Goal: Task Accomplishment & Management: Manage account settings

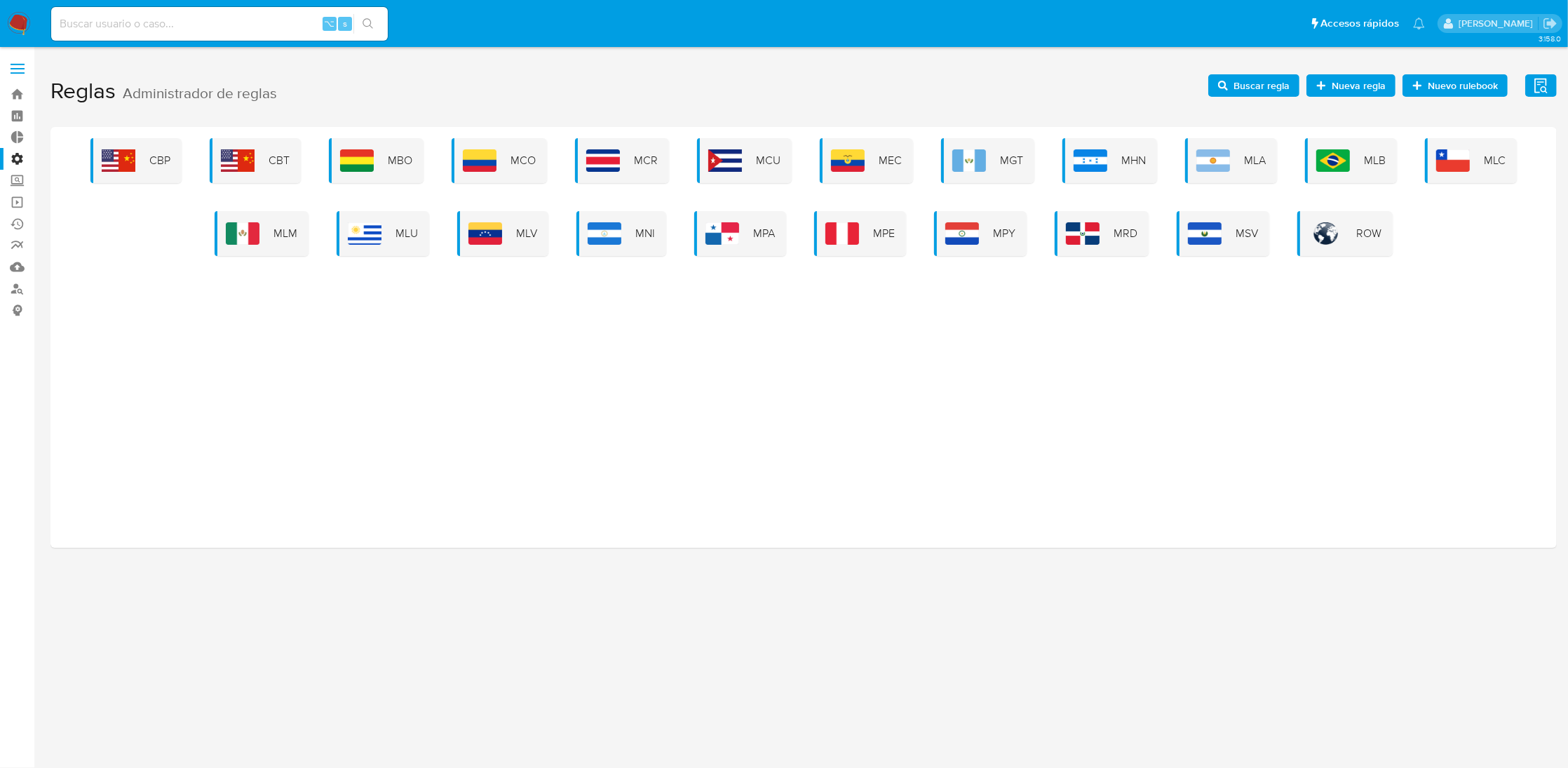
click at [597, 81] on h1 "Reglas Administrador de reglas Evidencias Nuevo rulebook Nueva regla Buscar reg…" at bounding box center [803, 92] width 1506 height 49
click at [243, 222] on img at bounding box center [243, 233] width 33 height 23
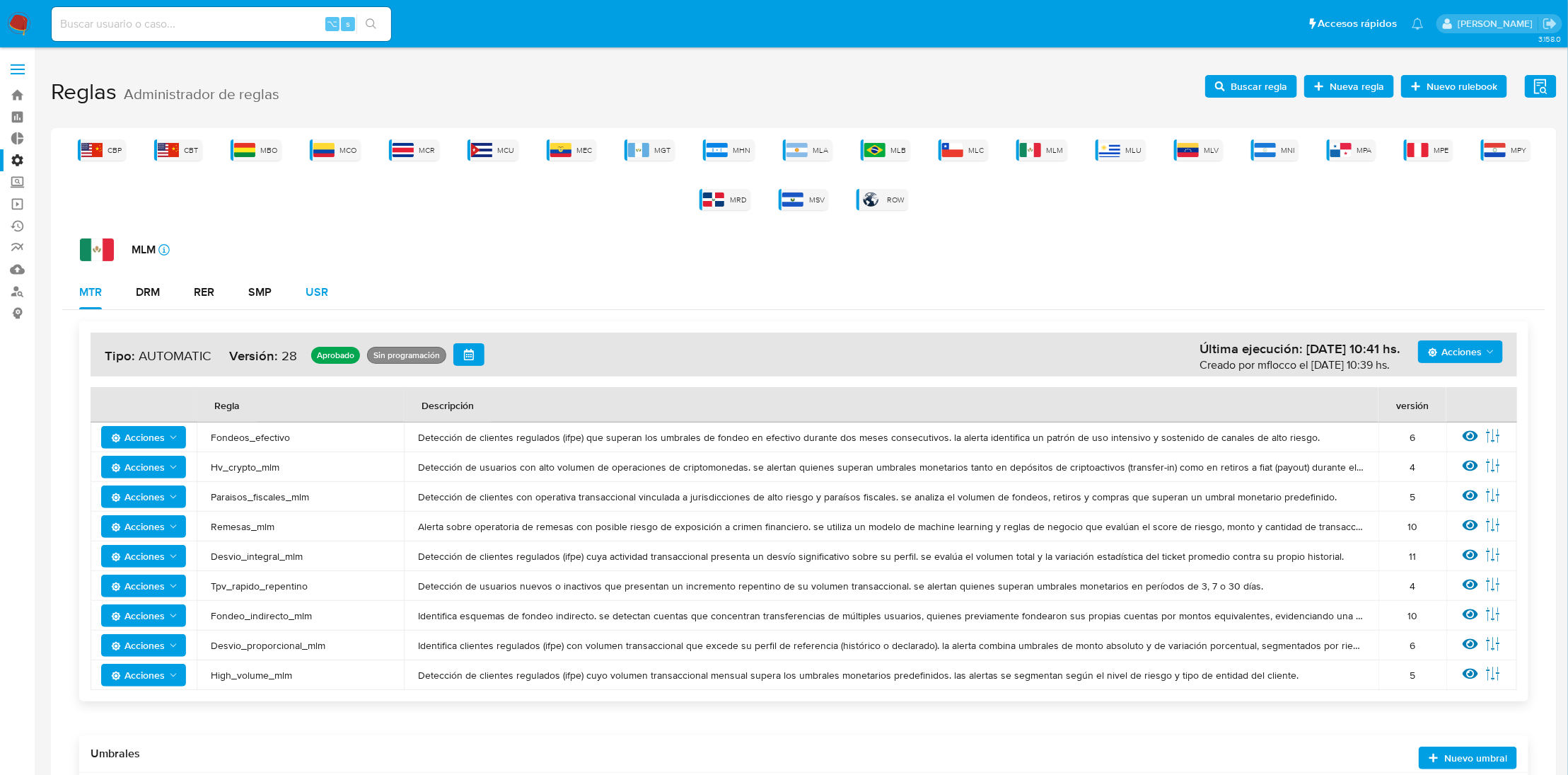
click at [309, 290] on div "USR" at bounding box center [317, 292] width 23 height 11
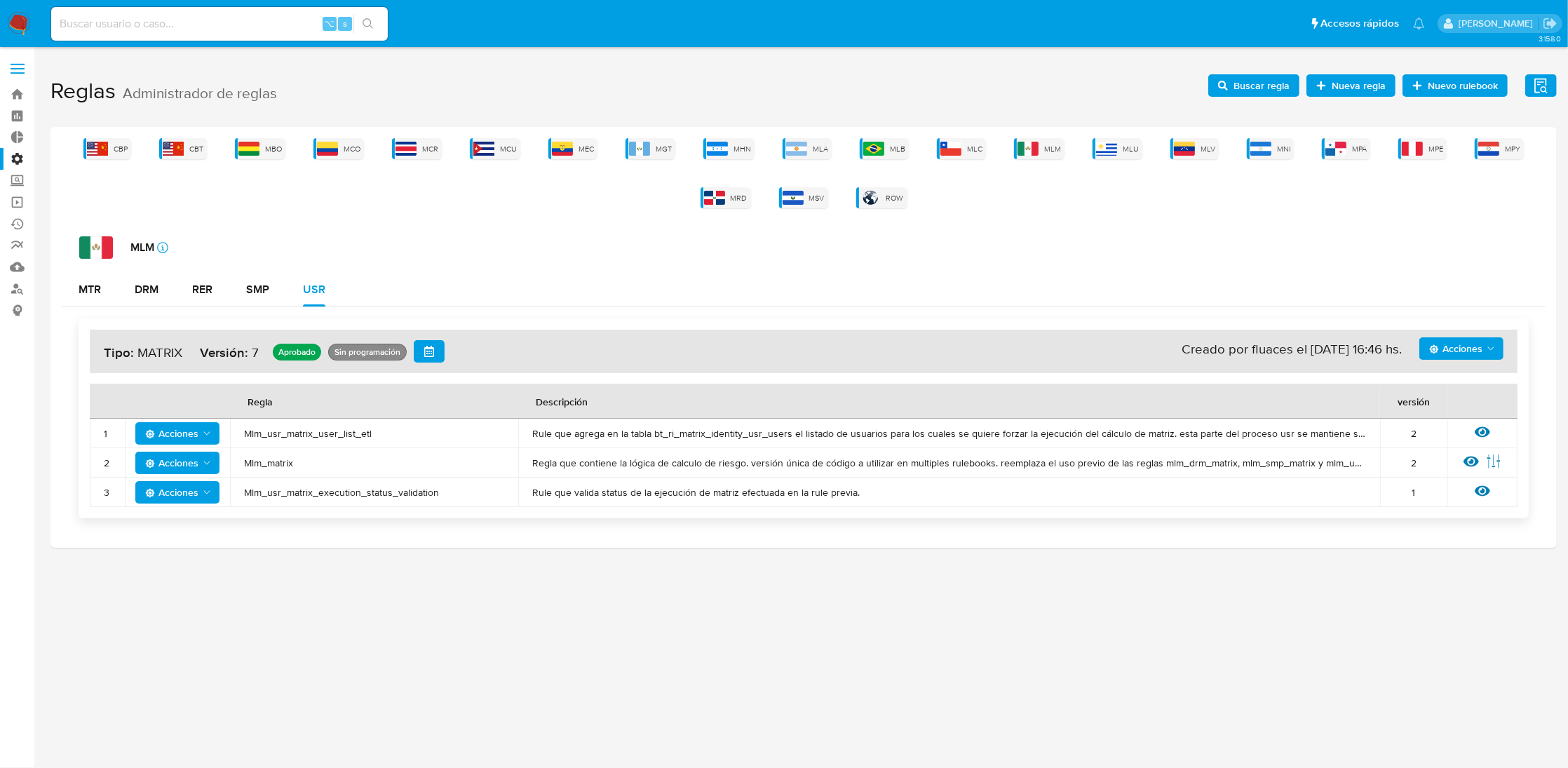
click at [517, 267] on div "MLM icon-info-16 MTR DRM RER SMP USR Acciones Sin ejecuciones realizadas Creado…" at bounding box center [804, 382] width 1484 height 293
click at [346, 433] on span "Mlm_usr_matrix_user_list_etl" at bounding box center [374, 433] width 260 height 12
click at [1228, 89] on icon "button" at bounding box center [1223, 86] width 10 height 10
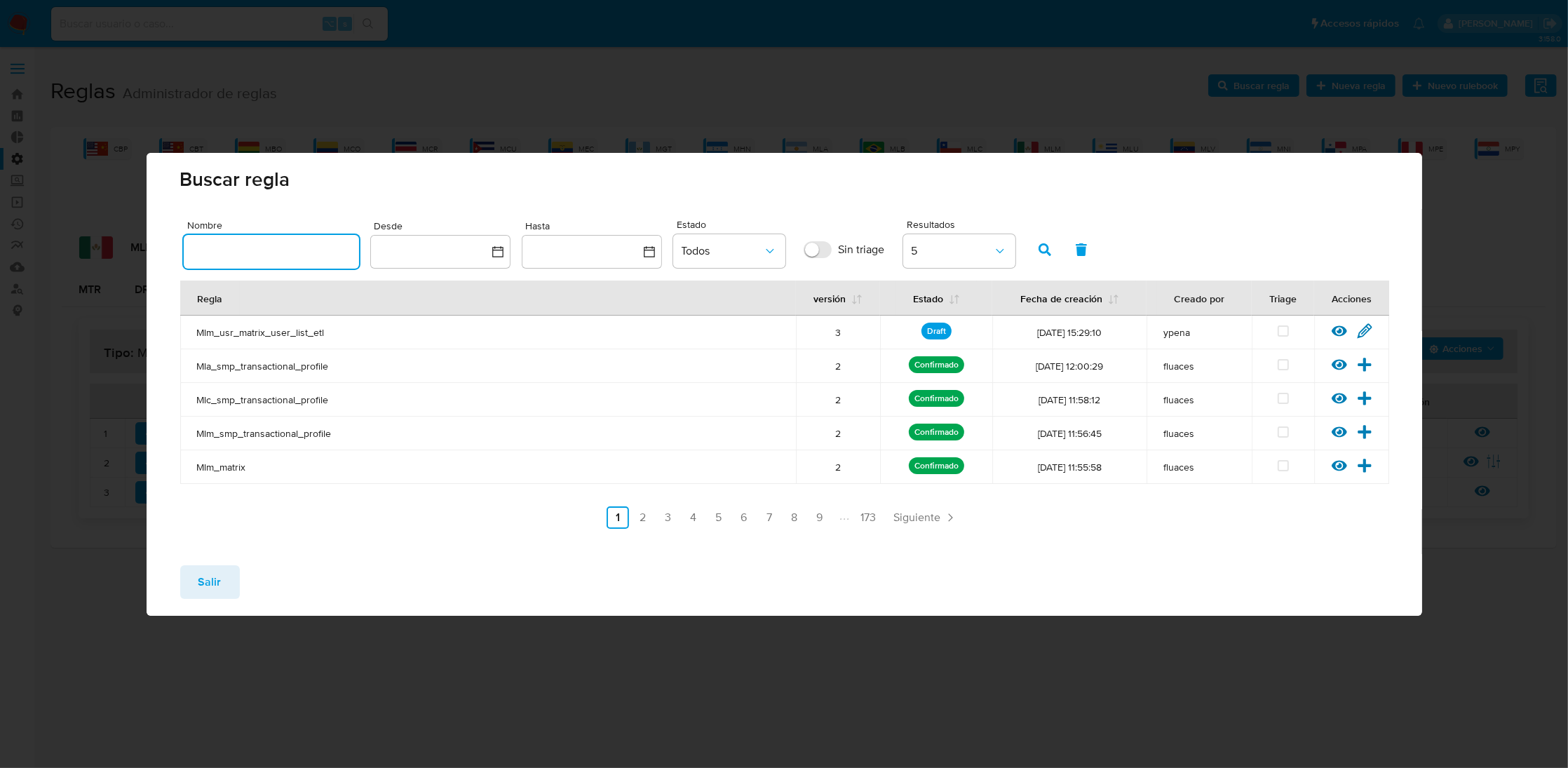
click at [196, 260] on input "text" at bounding box center [271, 251] width 175 height 18
type input "Mlm_usr_matrix_user_list_etl"
click at [1336, 330] on icon at bounding box center [1338, 331] width 15 height 10
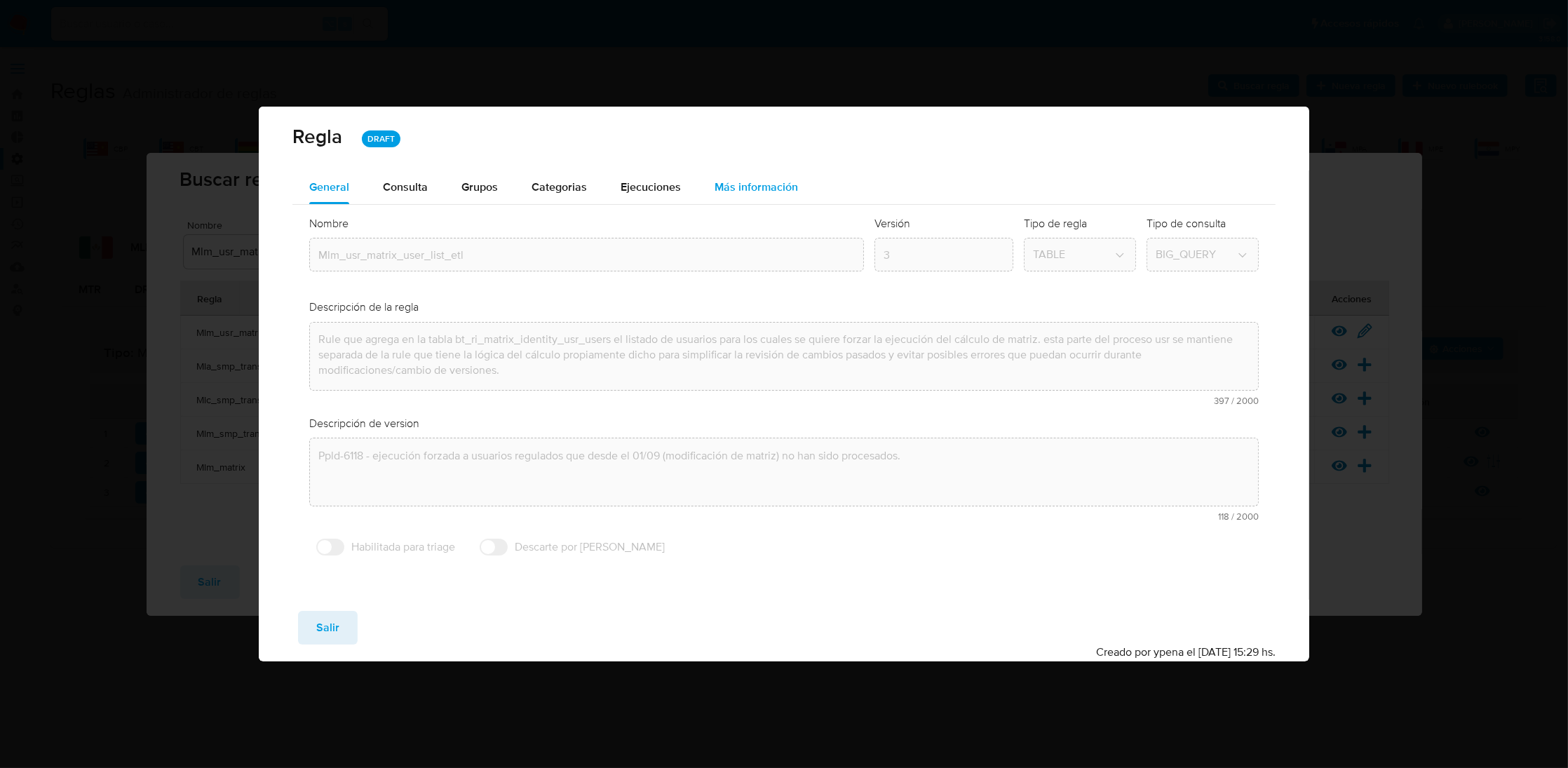
click at [764, 184] on span "Más información" at bounding box center [756, 187] width 84 height 16
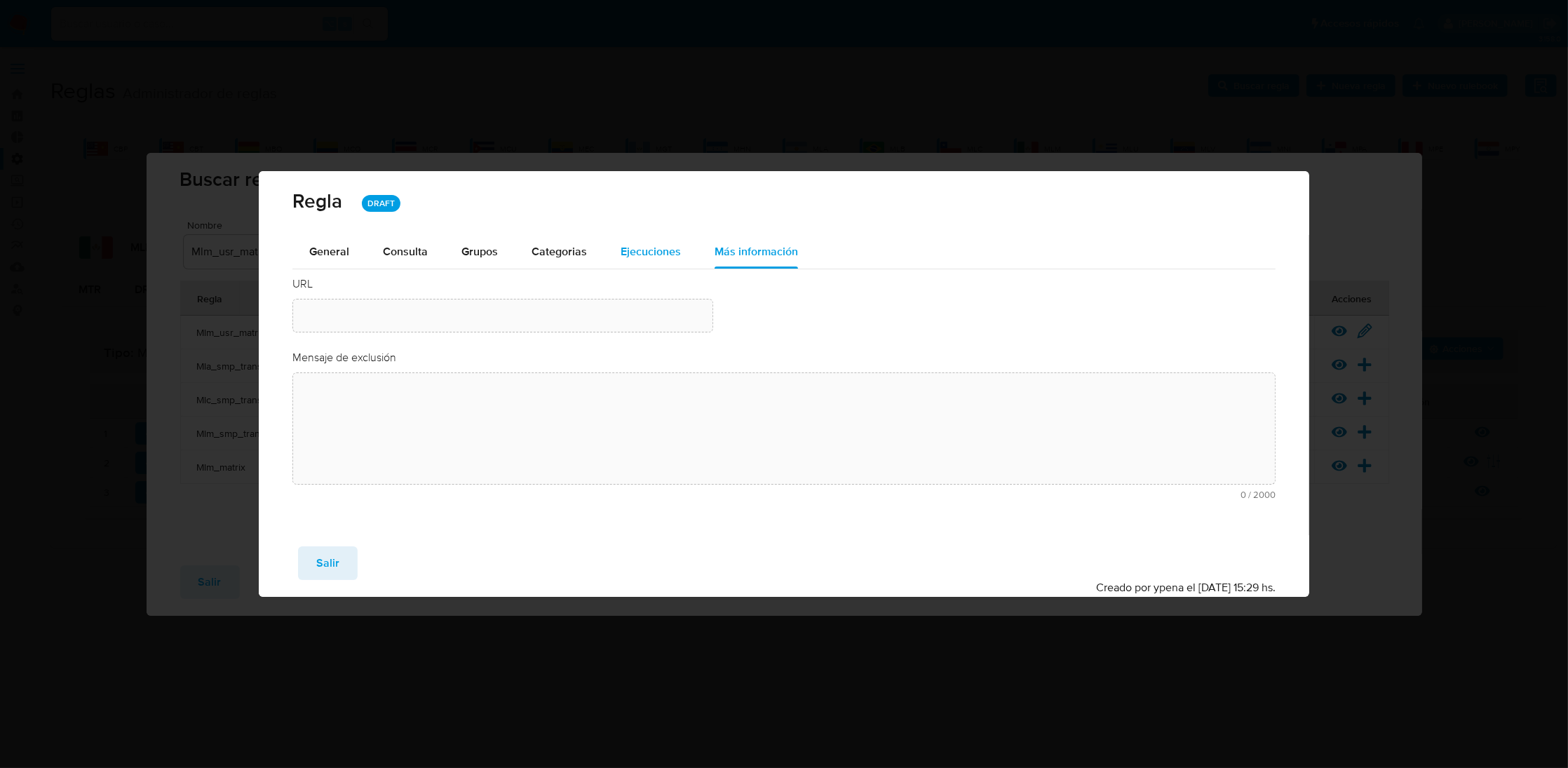
click at [647, 248] on span "Ejecuciones" at bounding box center [650, 251] width 60 height 16
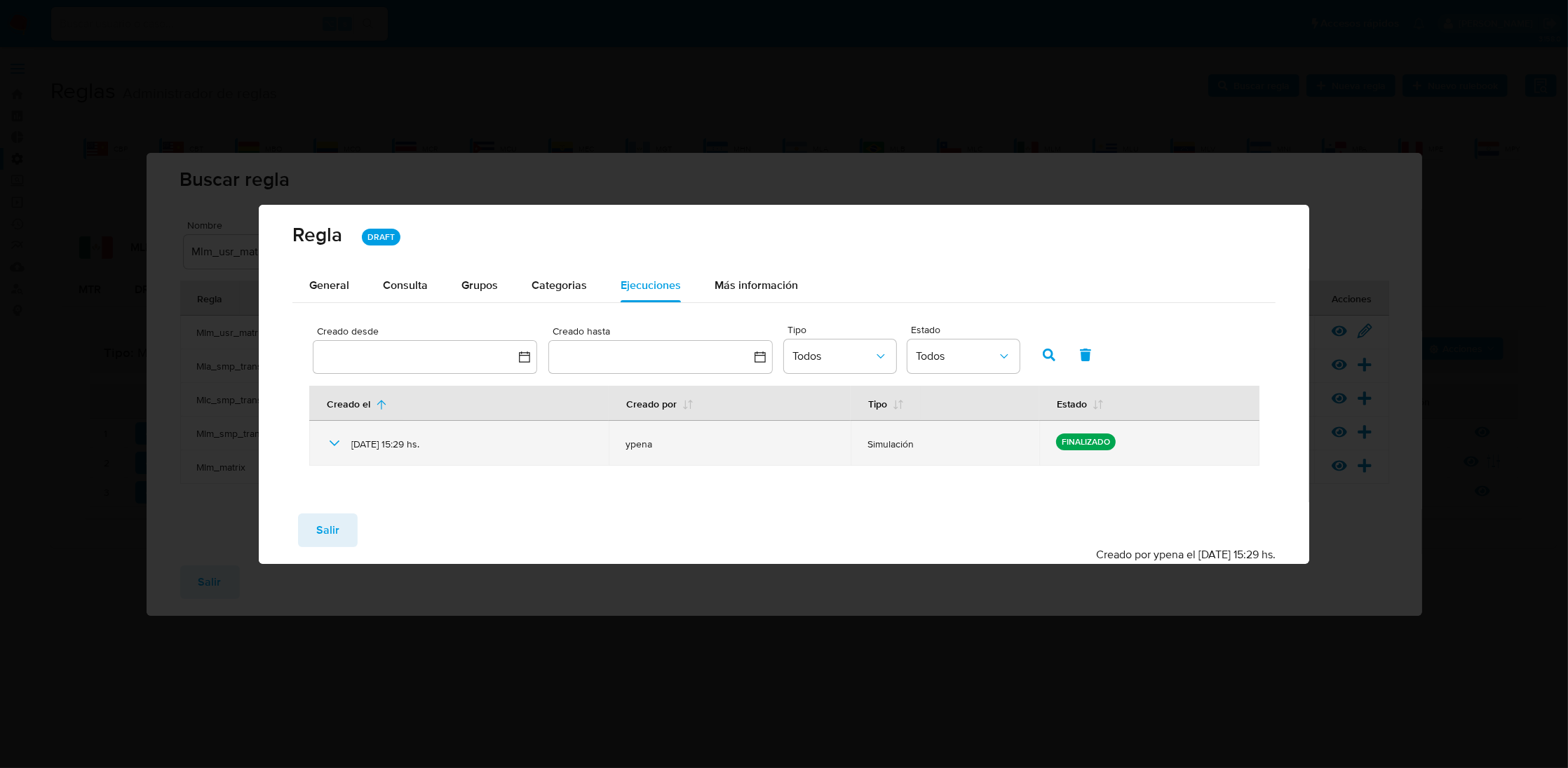
click at [339, 441] on icon at bounding box center [334, 442] width 17 height 17
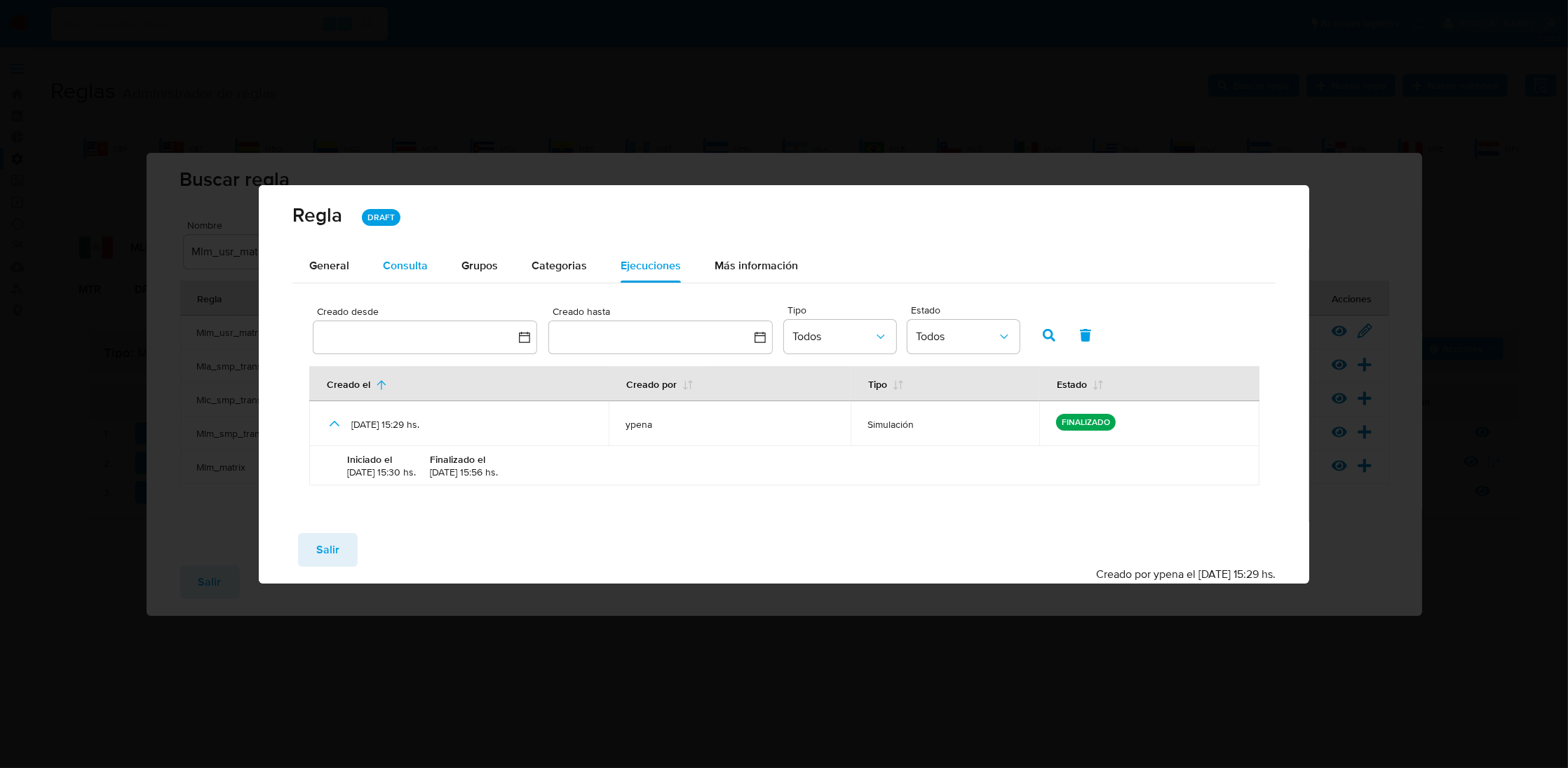
click at [383, 265] on span "Consulta" at bounding box center [405, 265] width 45 height 16
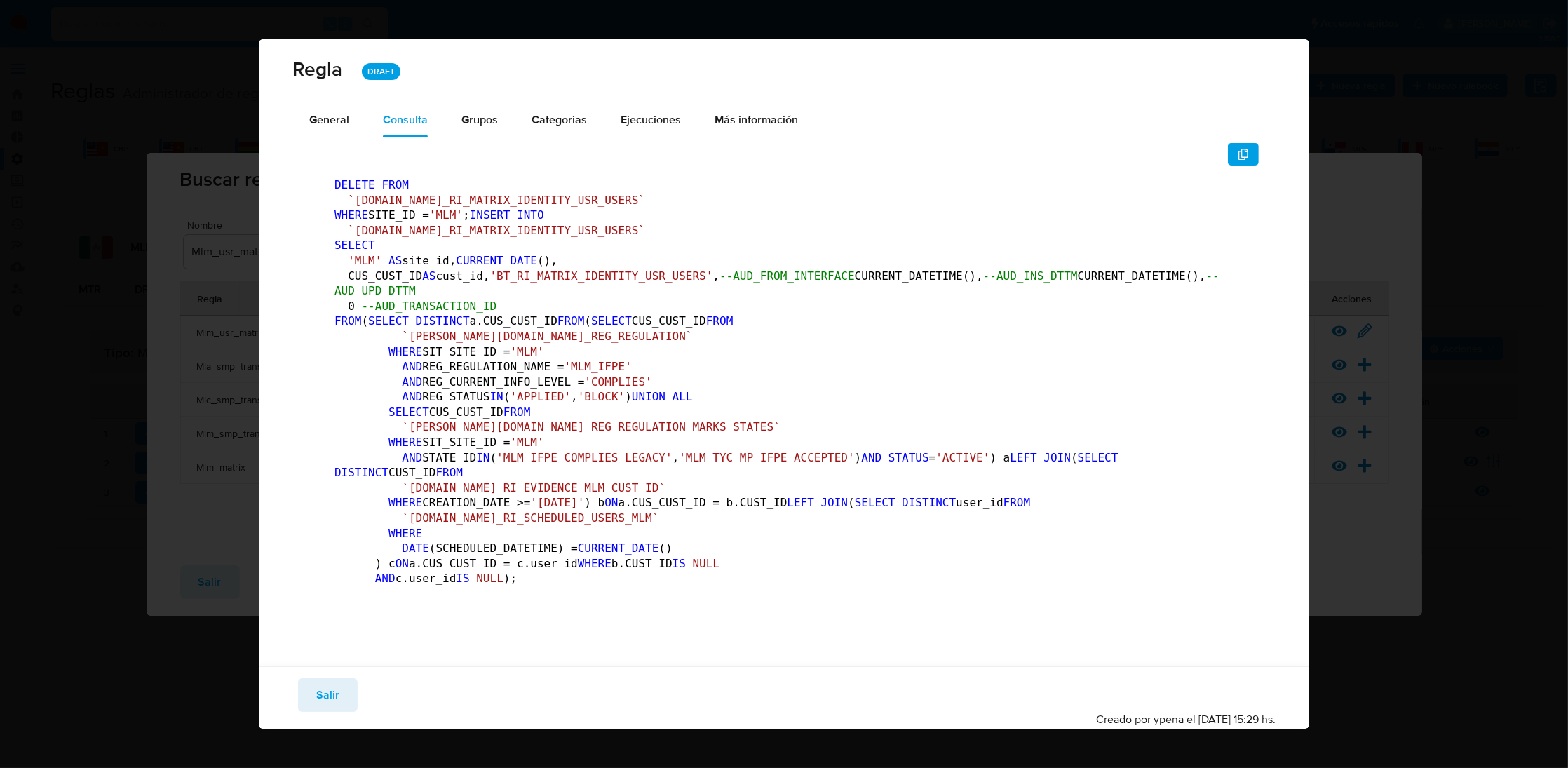
click at [438, 276] on code "DELETE FROM `TBL.BT_RI_MATRIX_IDENTITY_USR_USERS` WHERE SITE_ID = 'MLM' ; INSER…" at bounding box center [777, 384] width 885 height 413
click at [442, 237] on span "`TBL.BT_RI_MATRIX_IDENTITY_USR_USERS`" at bounding box center [496, 230] width 297 height 13
click at [330, 699] on span "Salir" at bounding box center [328, 695] width 23 height 31
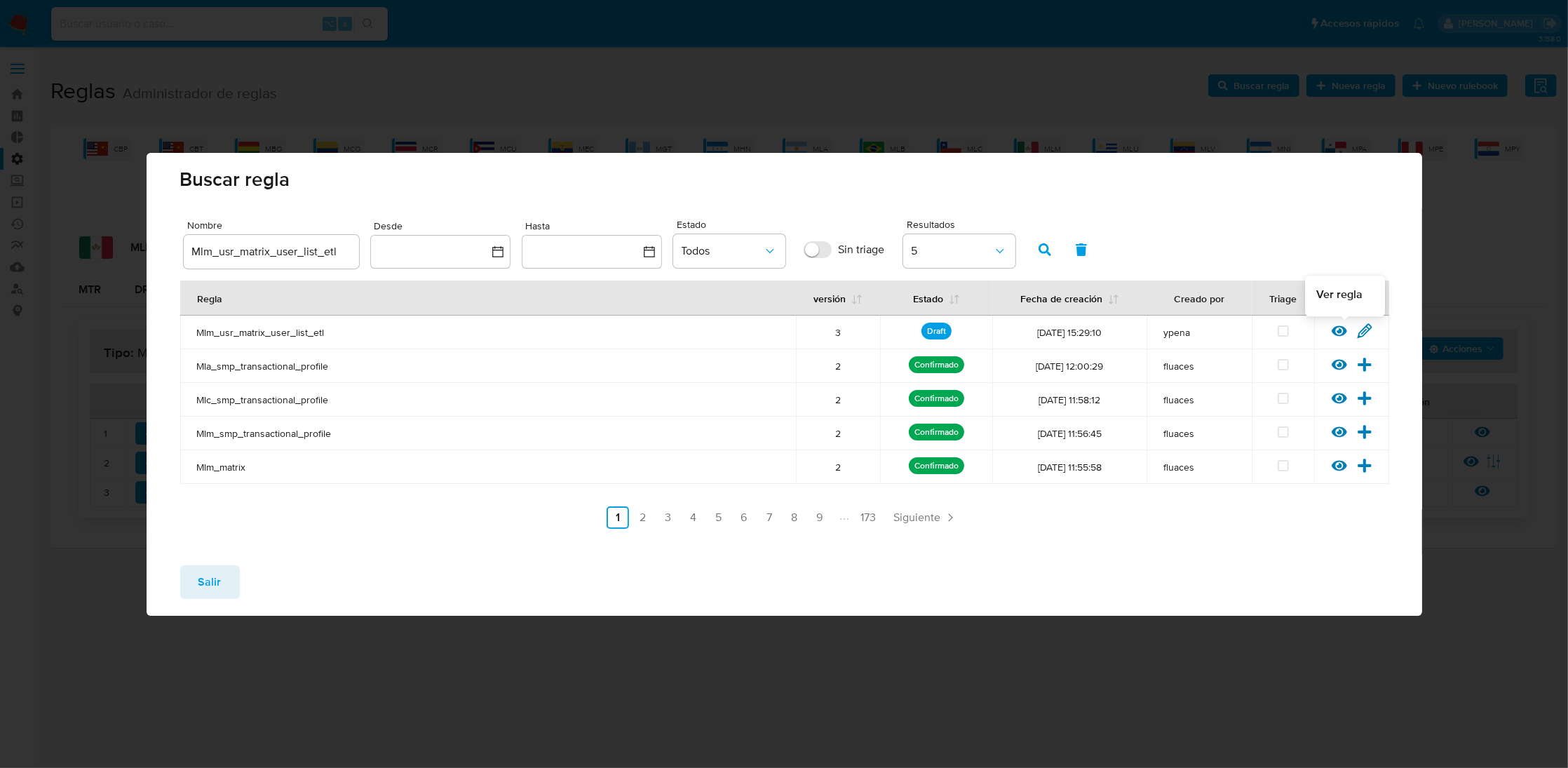
click at [1340, 328] on icon at bounding box center [1338, 331] width 15 height 15
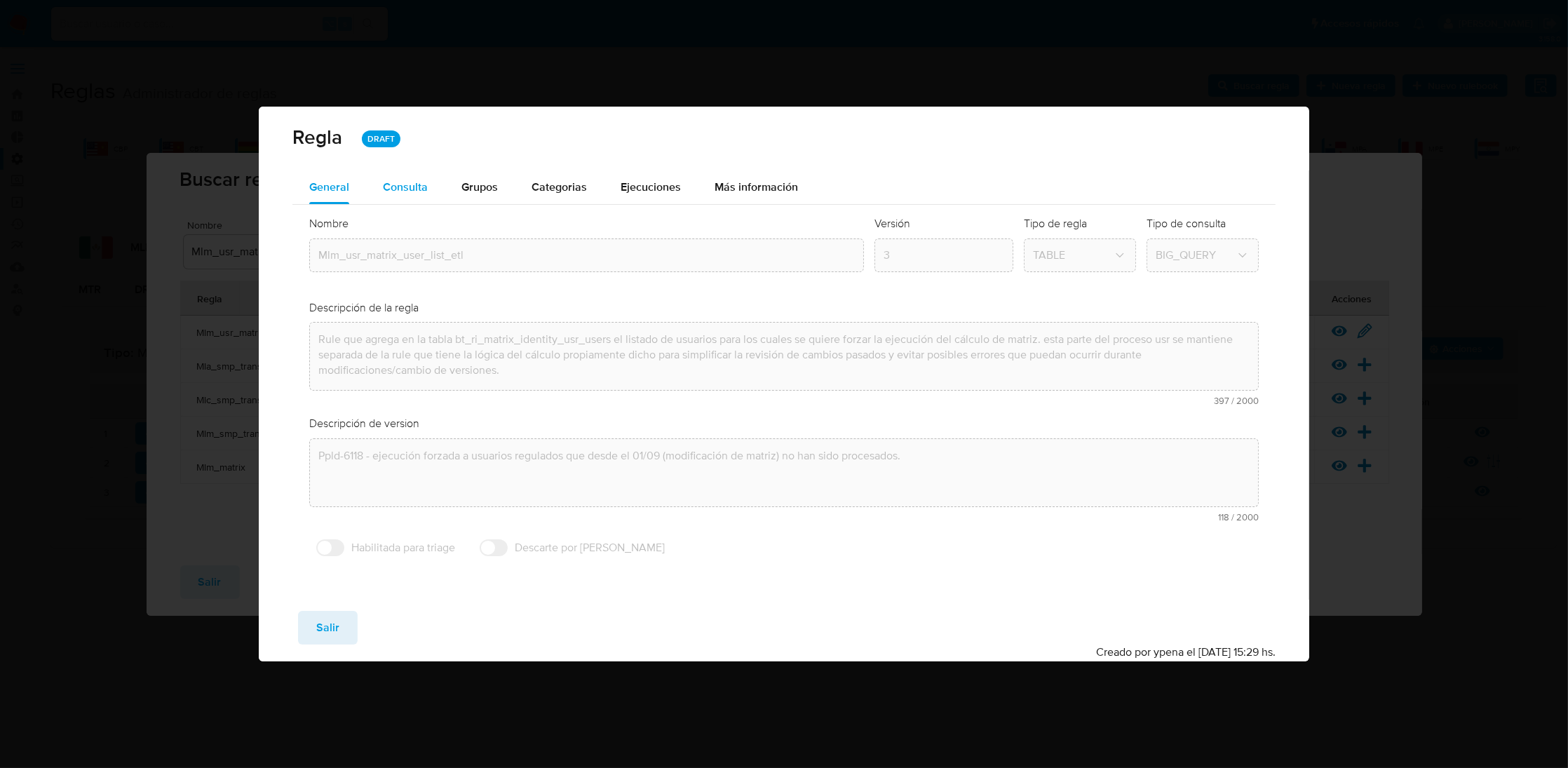
click at [397, 185] on span "Consulta" at bounding box center [405, 187] width 45 height 16
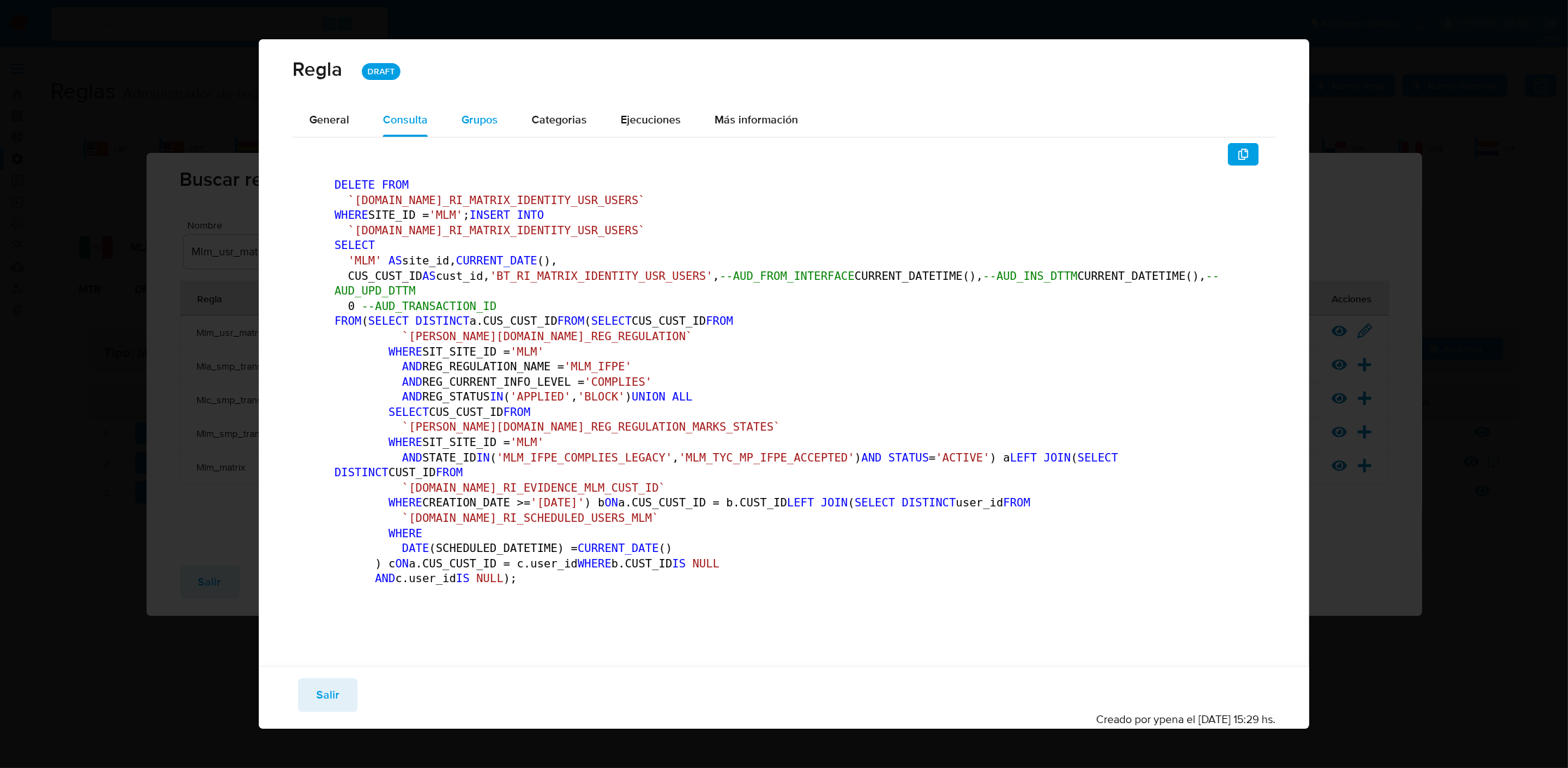
click at [468, 111] on span "Grupos" at bounding box center [480, 119] width 36 height 16
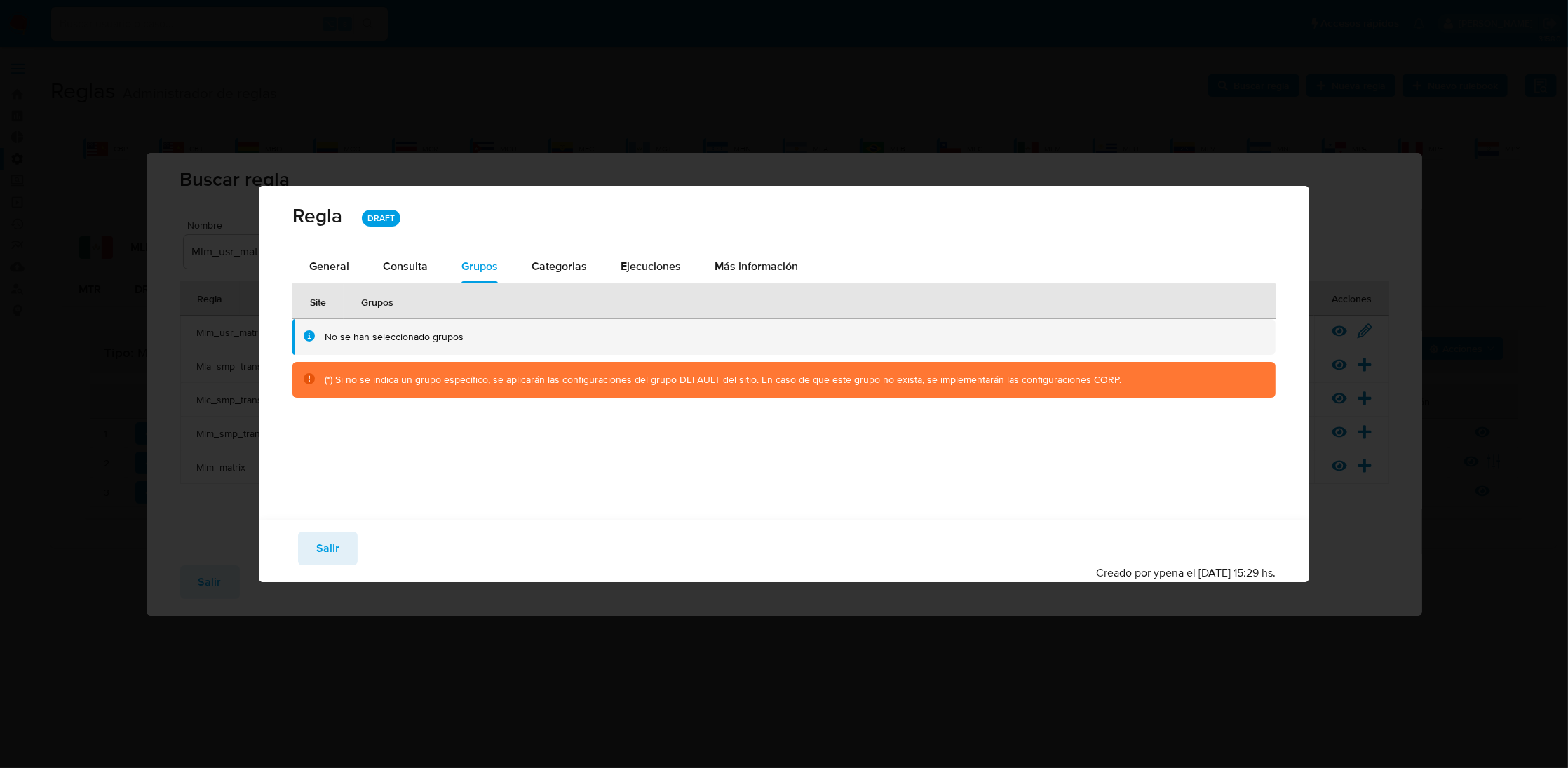
click at [326, 575] on div "Guardar Salir Simular Confirmar Creado por ypena el 11/09/2025 15:29 hs." at bounding box center [783, 551] width 1050 height 62
click at [331, 557] on span "Salir" at bounding box center [328, 548] width 23 height 31
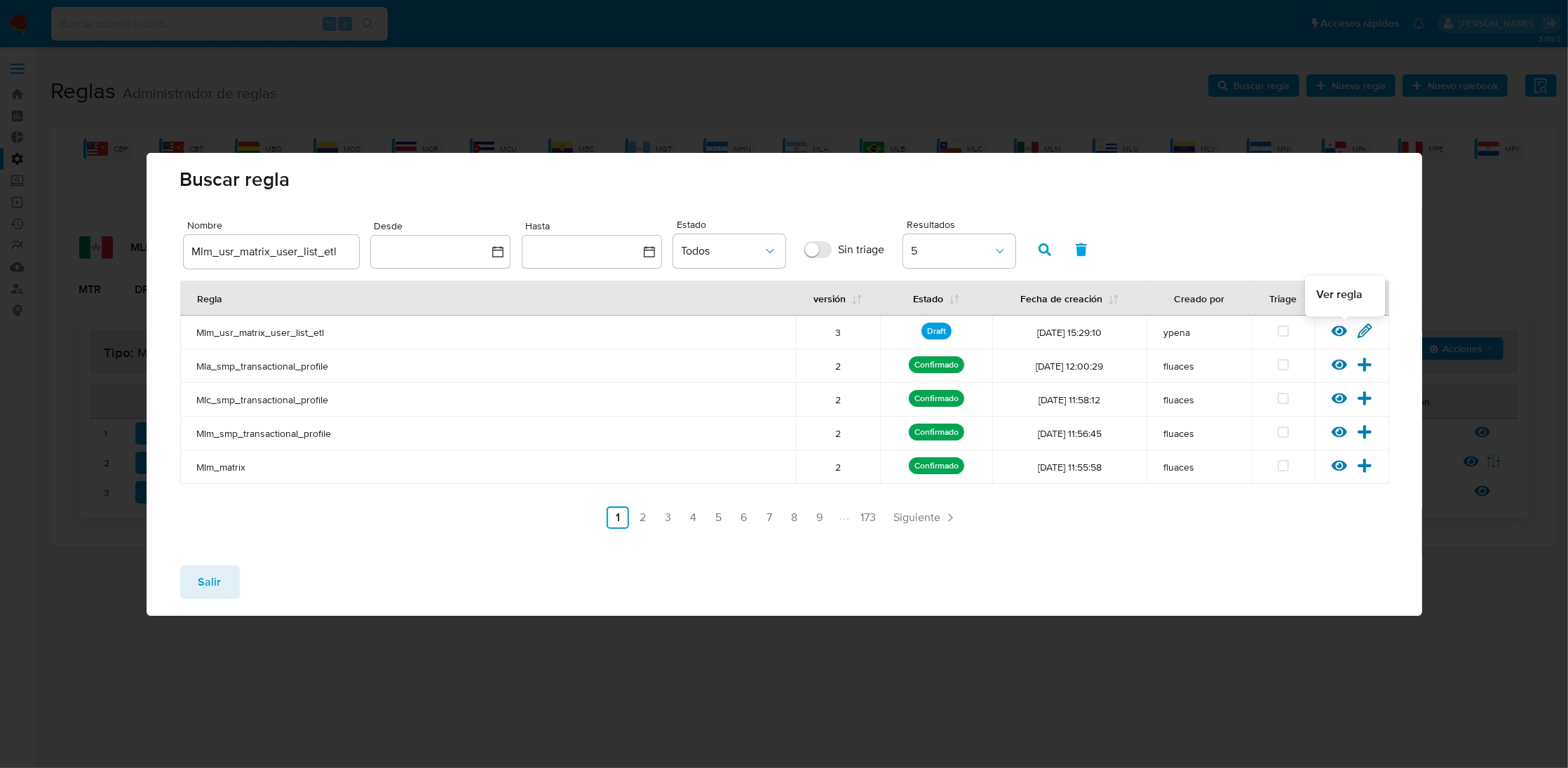
click at [1341, 331] on icon at bounding box center [1338, 331] width 15 height 15
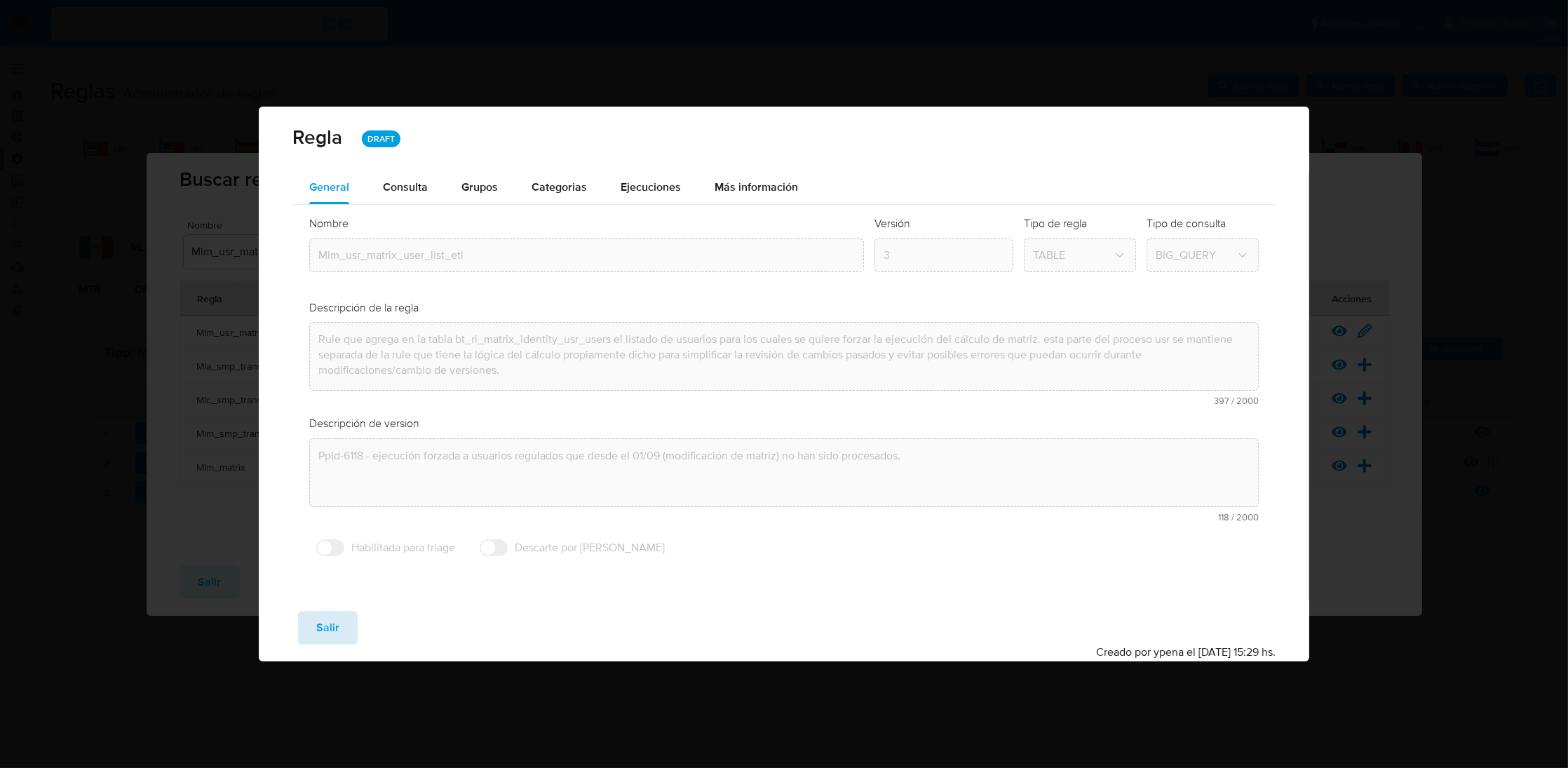
click at [328, 623] on span "Salir" at bounding box center [328, 627] width 23 height 31
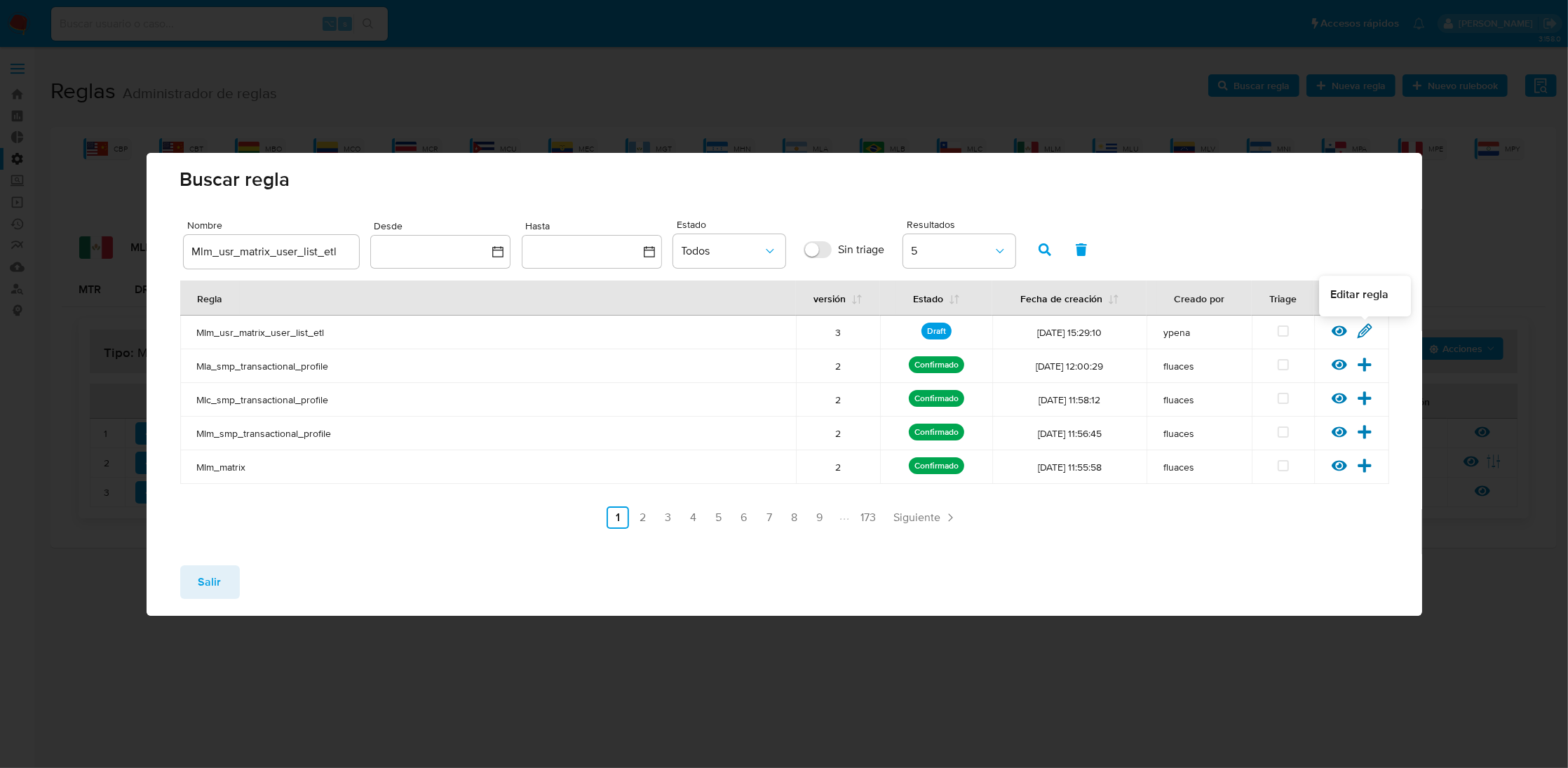
click at [1361, 329] on icon at bounding box center [1364, 331] width 15 height 15
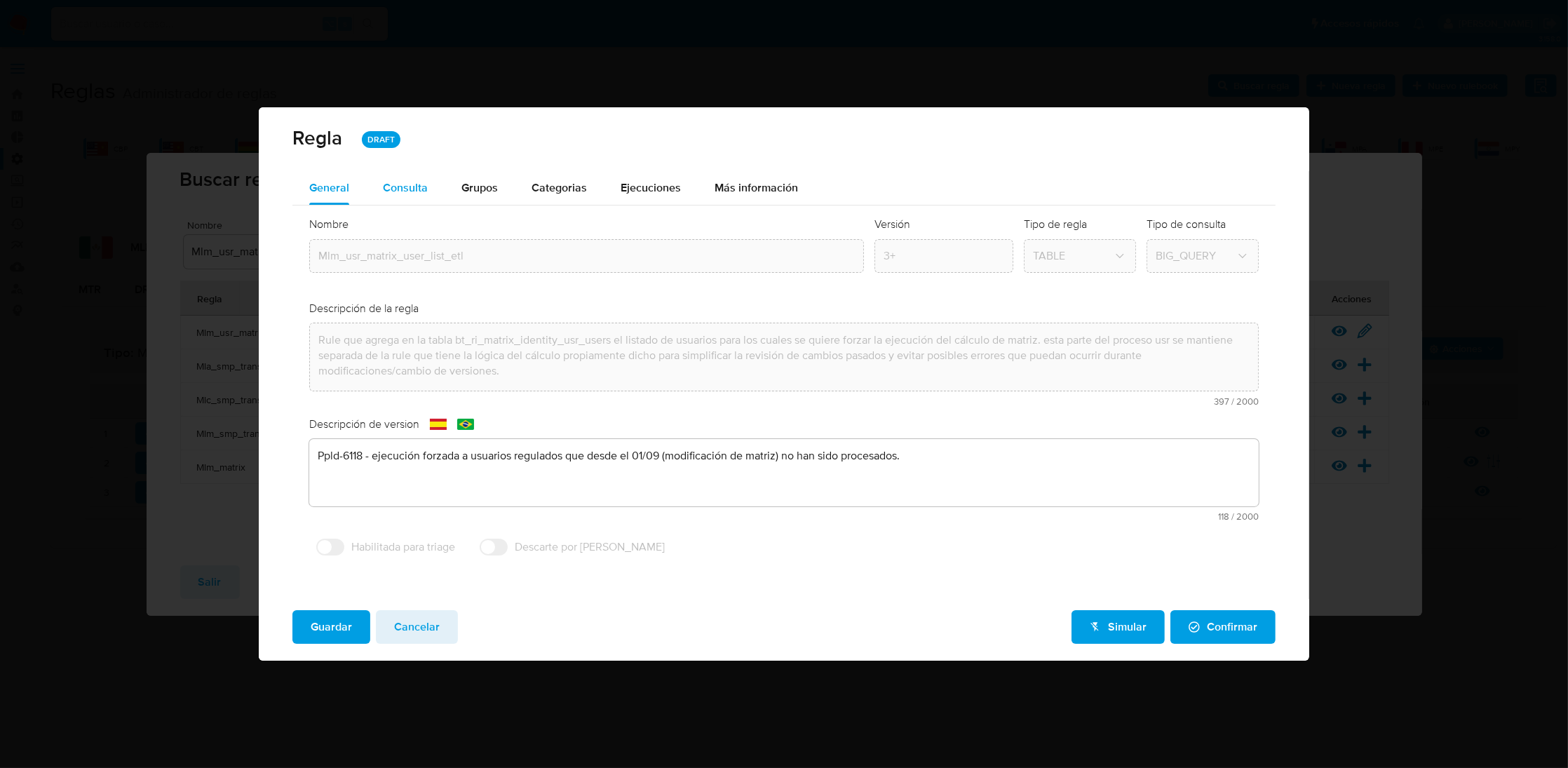
click at [411, 187] on span "Consulta" at bounding box center [405, 187] width 45 height 16
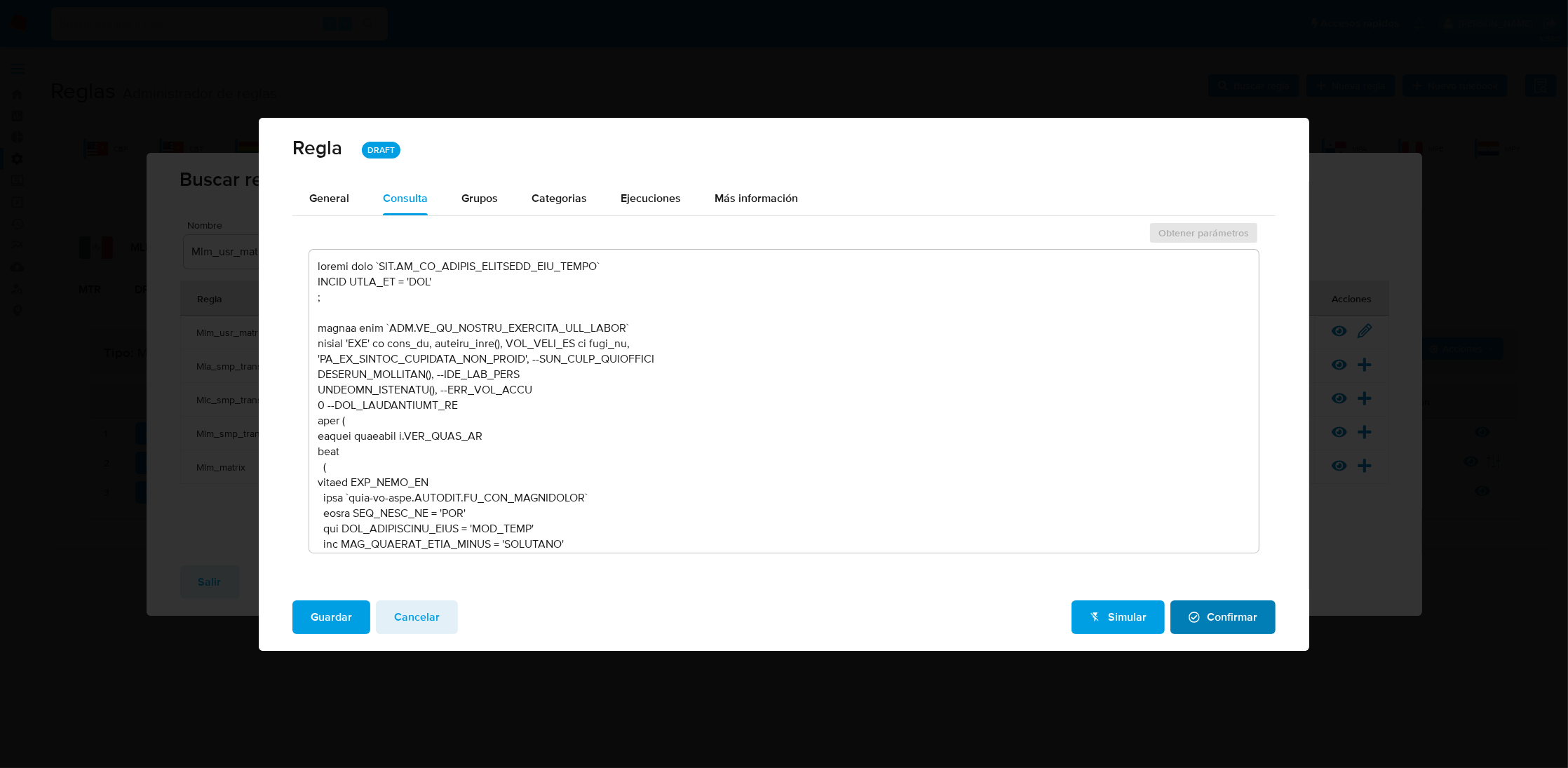
click at [1229, 611] on span "Confirmar" at bounding box center [1223, 617] width 69 height 31
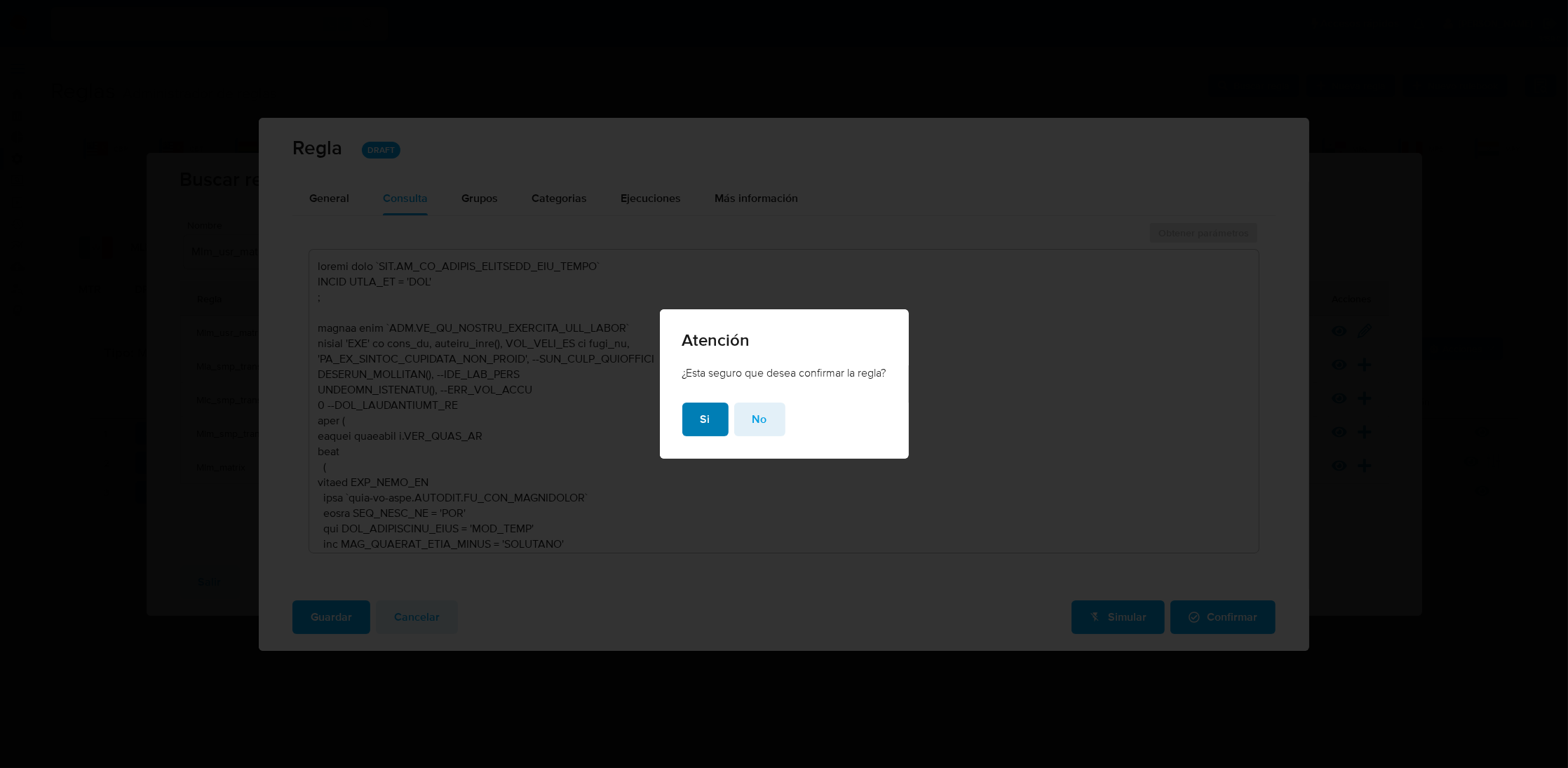
click at [706, 417] on span "Si" at bounding box center [706, 419] width 10 height 31
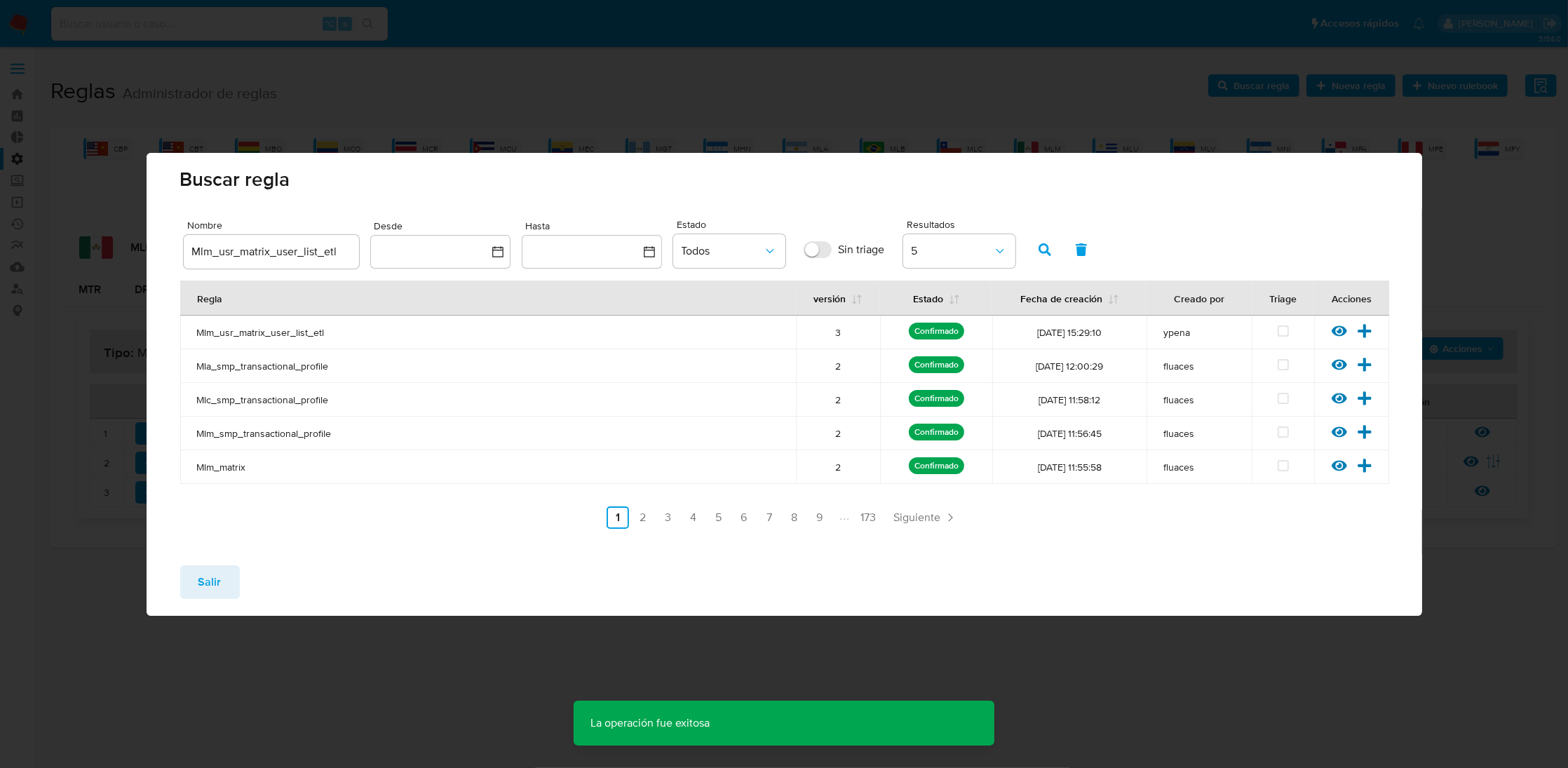
click at [209, 579] on span "Salir" at bounding box center [210, 582] width 23 height 31
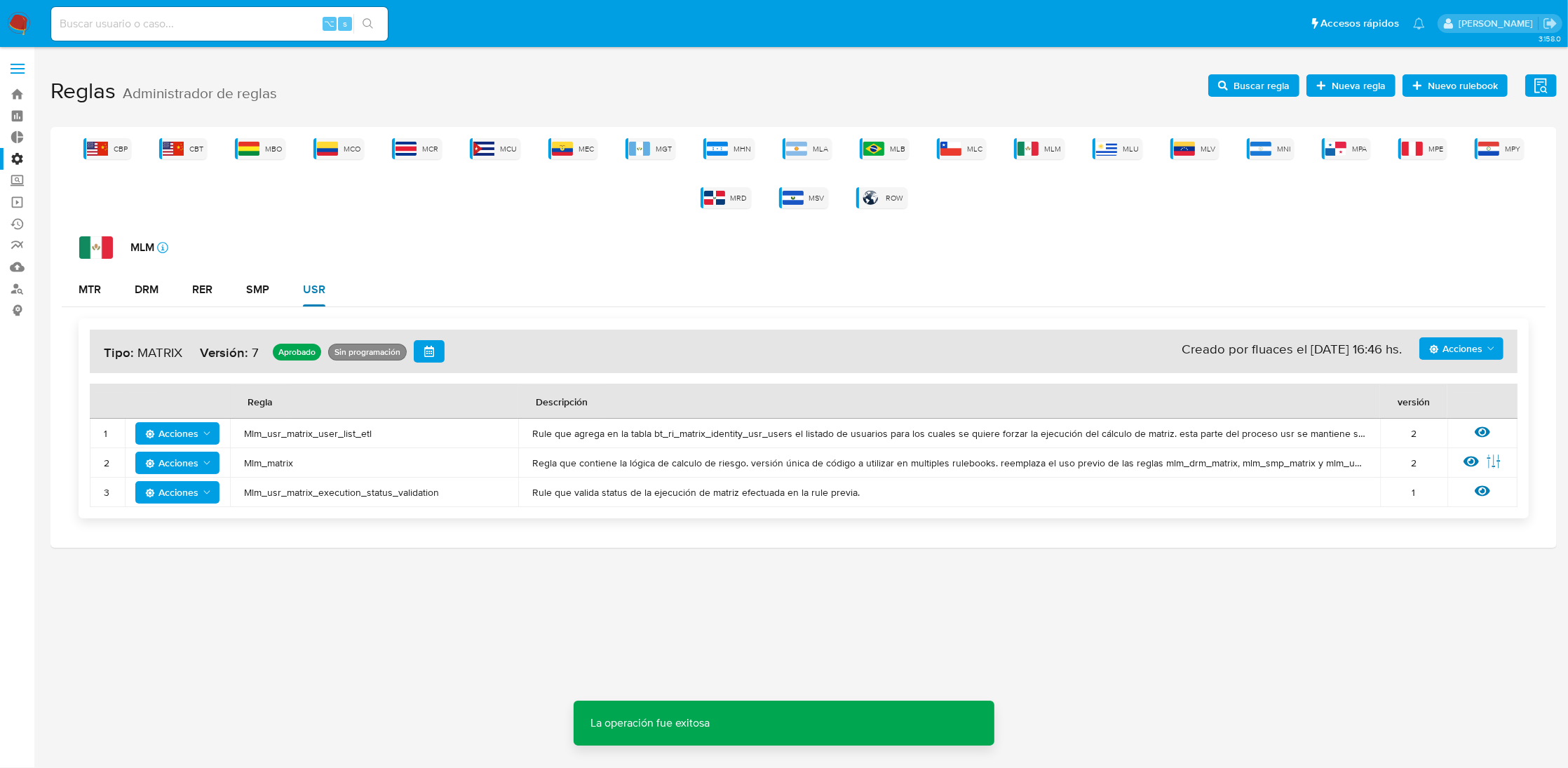
click at [317, 288] on div "USR" at bounding box center [314, 289] width 23 height 11
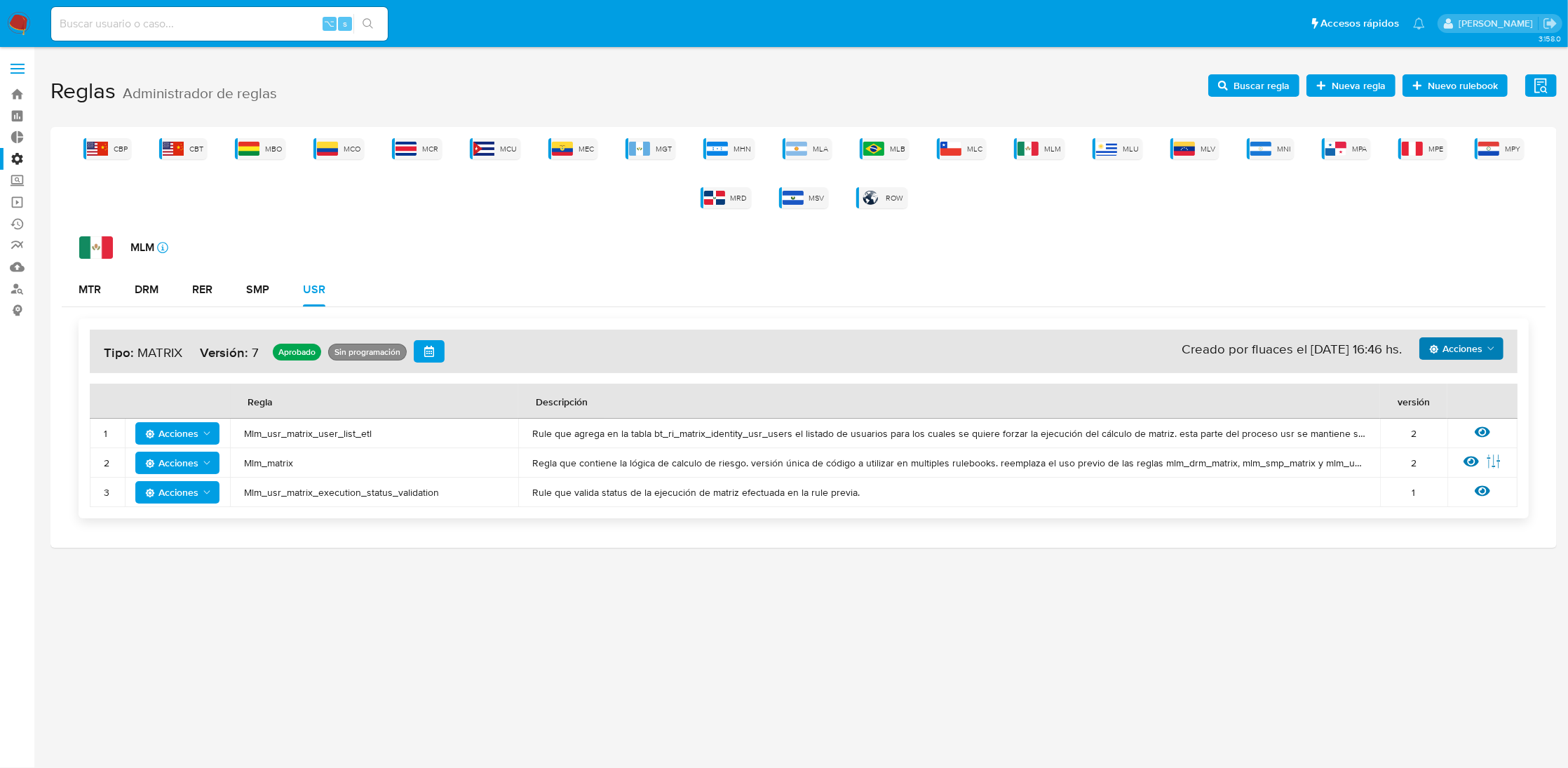
click at [1472, 350] on span "Acciones" at bounding box center [1455, 348] width 53 height 23
click at [487, 640] on div "3.158.0" at bounding box center [803, 407] width 1506 height 703
click at [201, 432] on icon "Acciones" at bounding box center [206, 433] width 11 height 11
click at [163, 469] on button "Deshabilitar" at bounding box center [177, 469] width 126 height 33
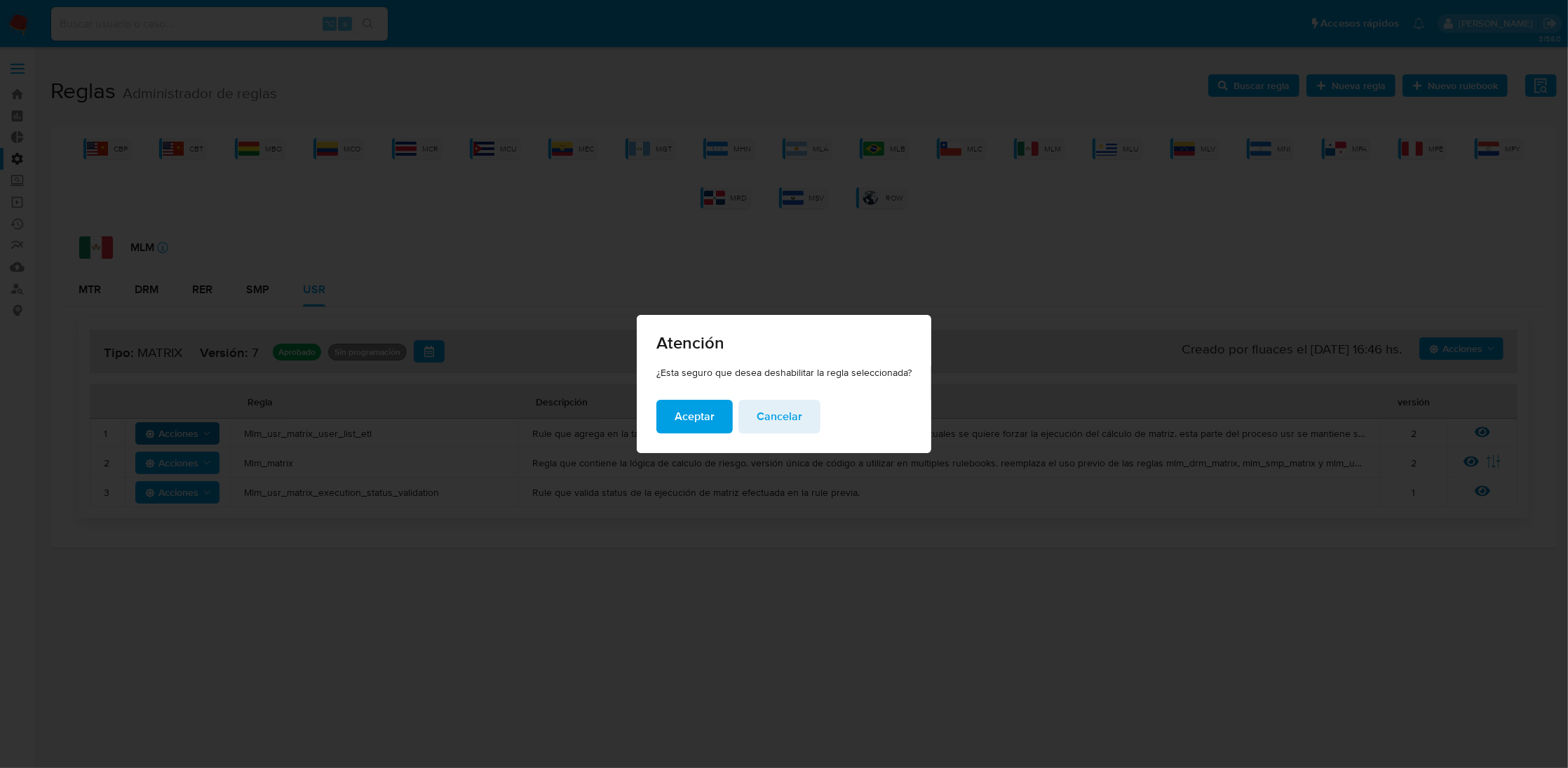
click at [721, 418] on button "Aceptar" at bounding box center [694, 416] width 76 height 33
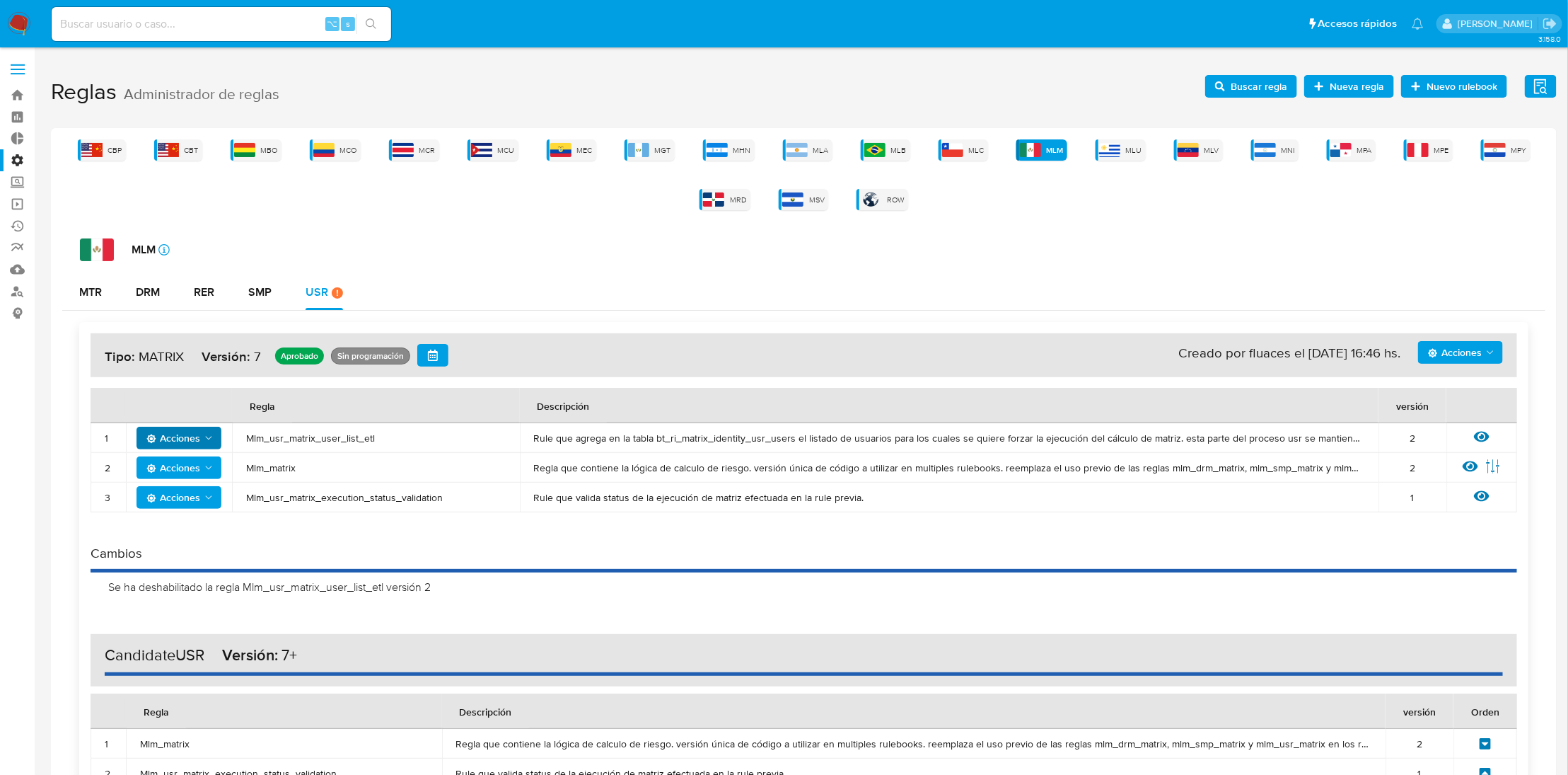
click at [1477, 354] on span "Acciones" at bounding box center [1454, 352] width 54 height 23
click at [341, 448] on td "Mlm_usr_matrix_user_list_etl" at bounding box center [375, 438] width 288 height 30
click at [340, 438] on span "Mlm_usr_matrix_user_list_etl" at bounding box center [376, 438] width 260 height 12
click at [1481, 356] on span "Acciones" at bounding box center [1454, 352] width 54 height 23
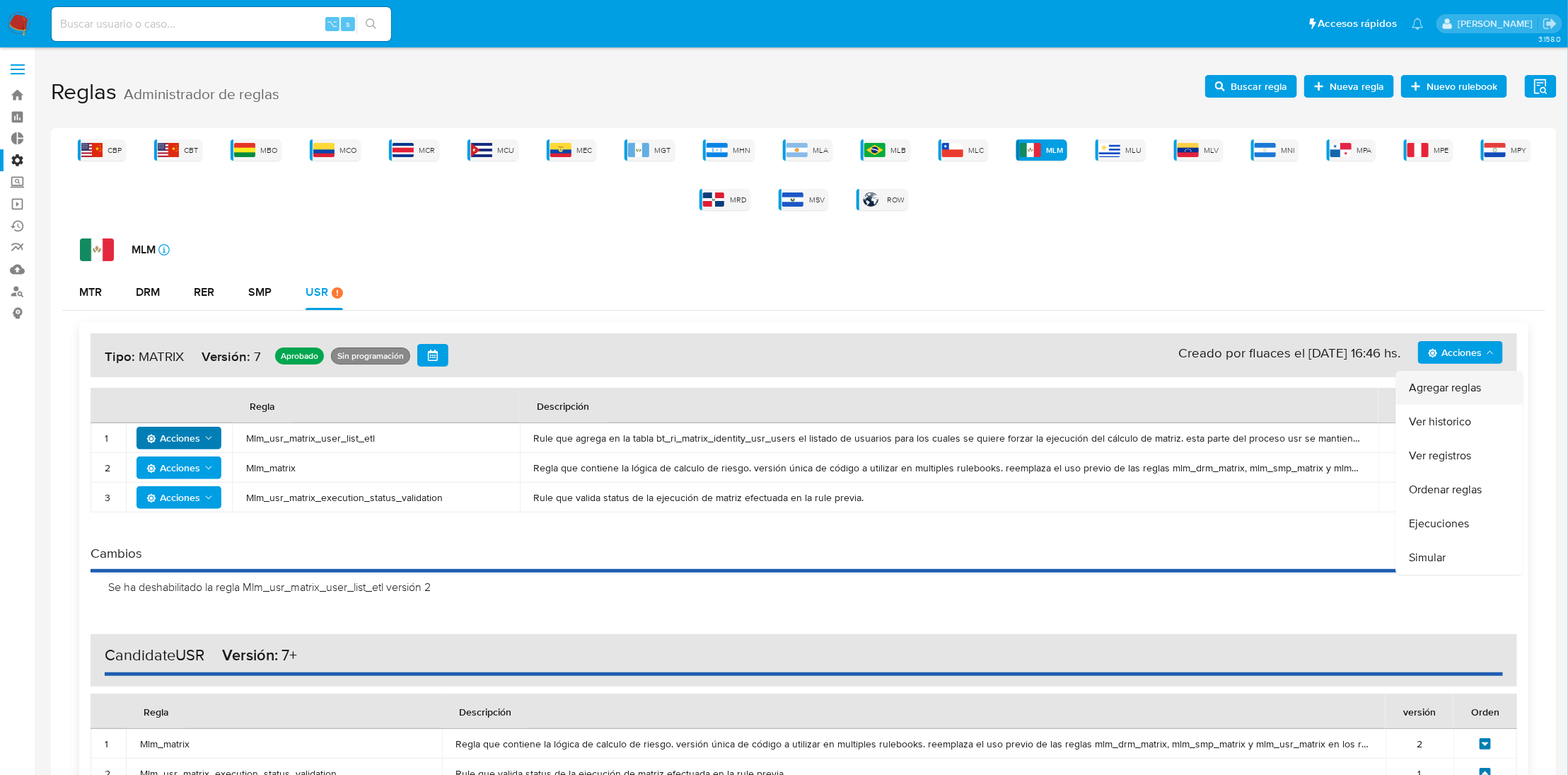
click at [1460, 389] on button "Agregar reglas" at bounding box center [1460, 388] width 128 height 34
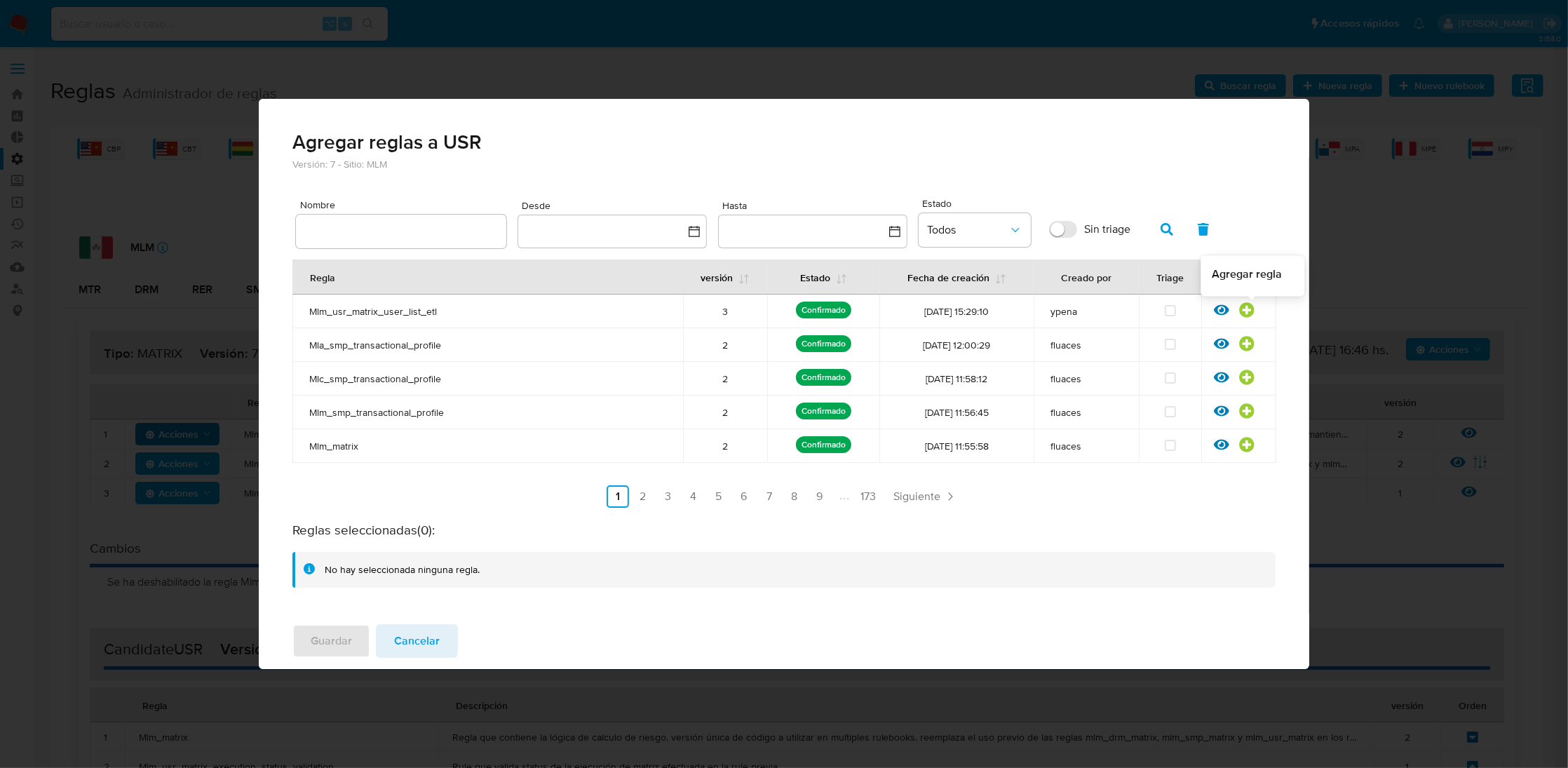
click at [1248, 307] on icon at bounding box center [1246, 310] width 15 height 15
click at [334, 634] on span "Guardar" at bounding box center [331, 641] width 41 height 31
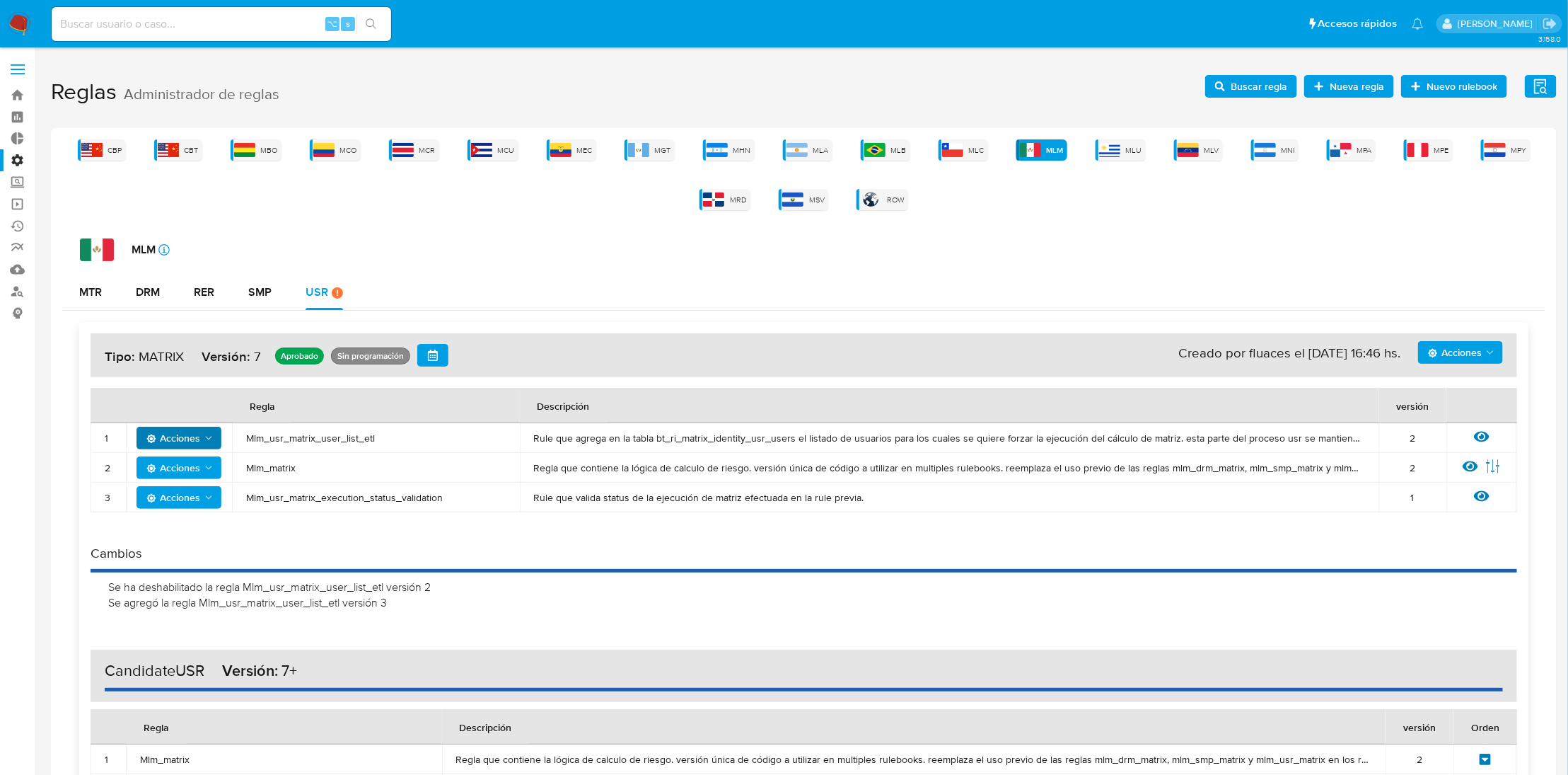
scroll to position [221, 0]
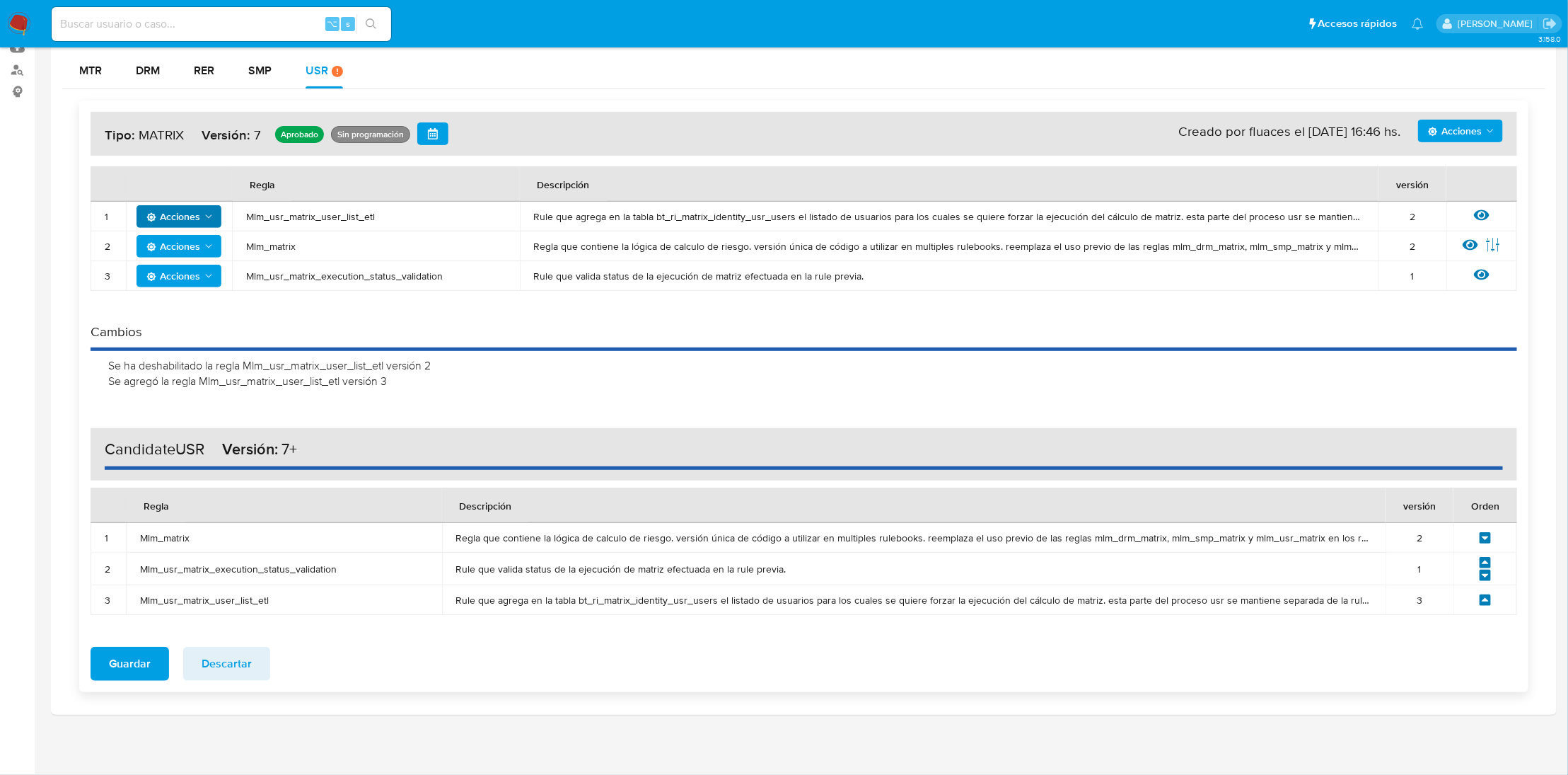
click at [1485, 603] on icon at bounding box center [1485, 600] width 11 height 11
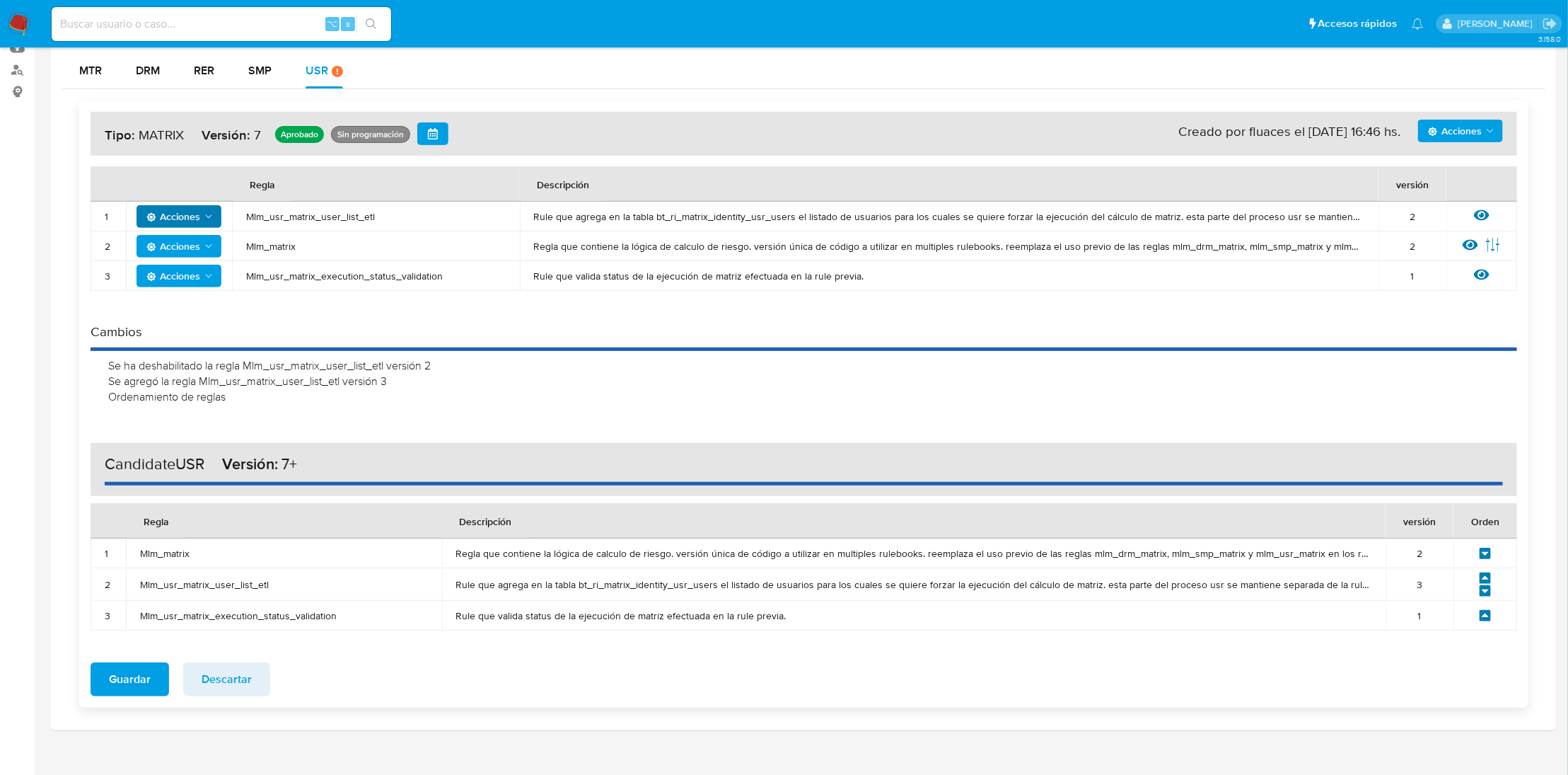
click at [1488, 576] on icon at bounding box center [1485, 578] width 11 height 11
click at [131, 681] on span "Guardar" at bounding box center [130, 679] width 42 height 31
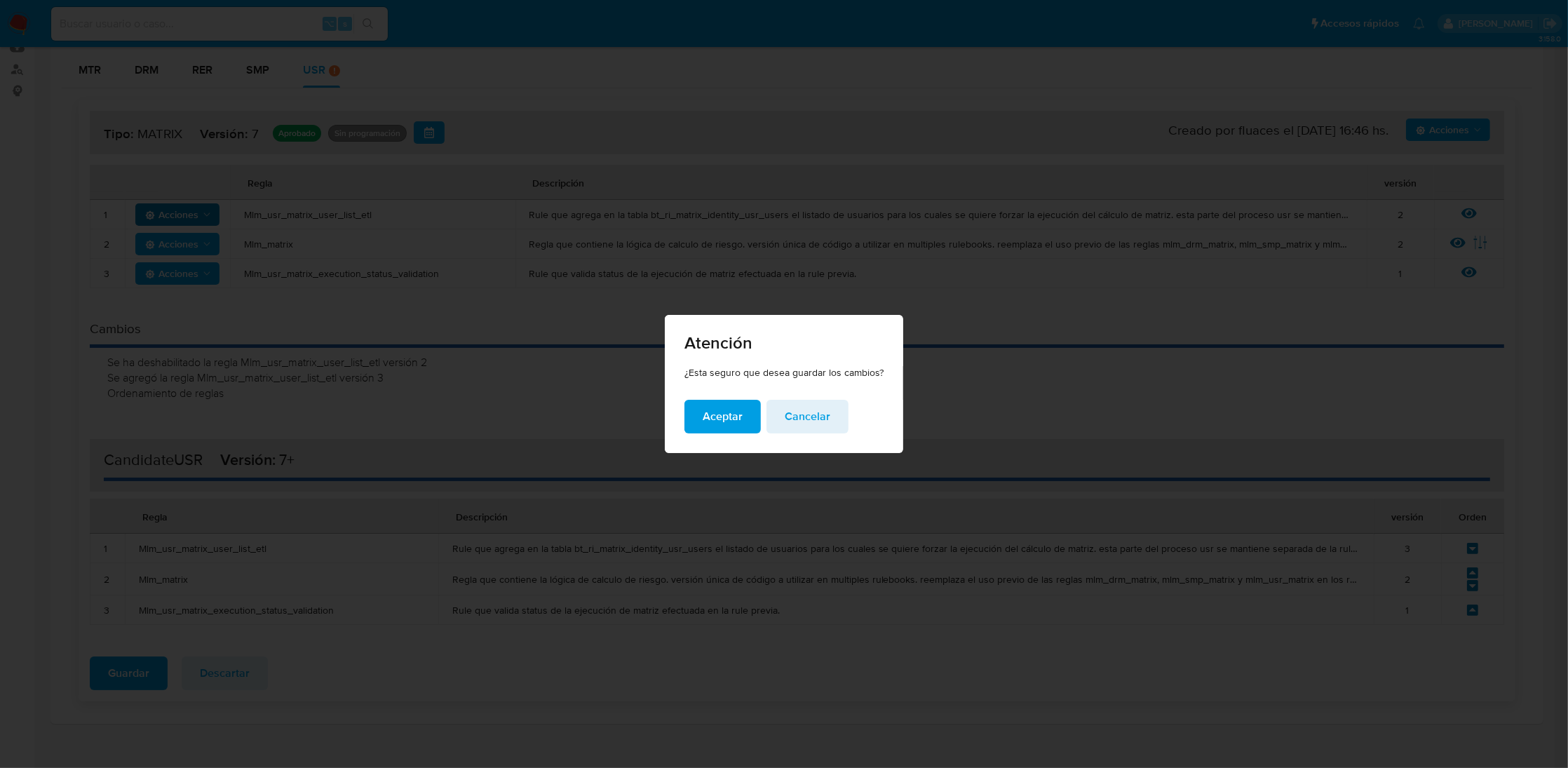
click at [732, 421] on span "Aceptar" at bounding box center [722, 416] width 40 height 31
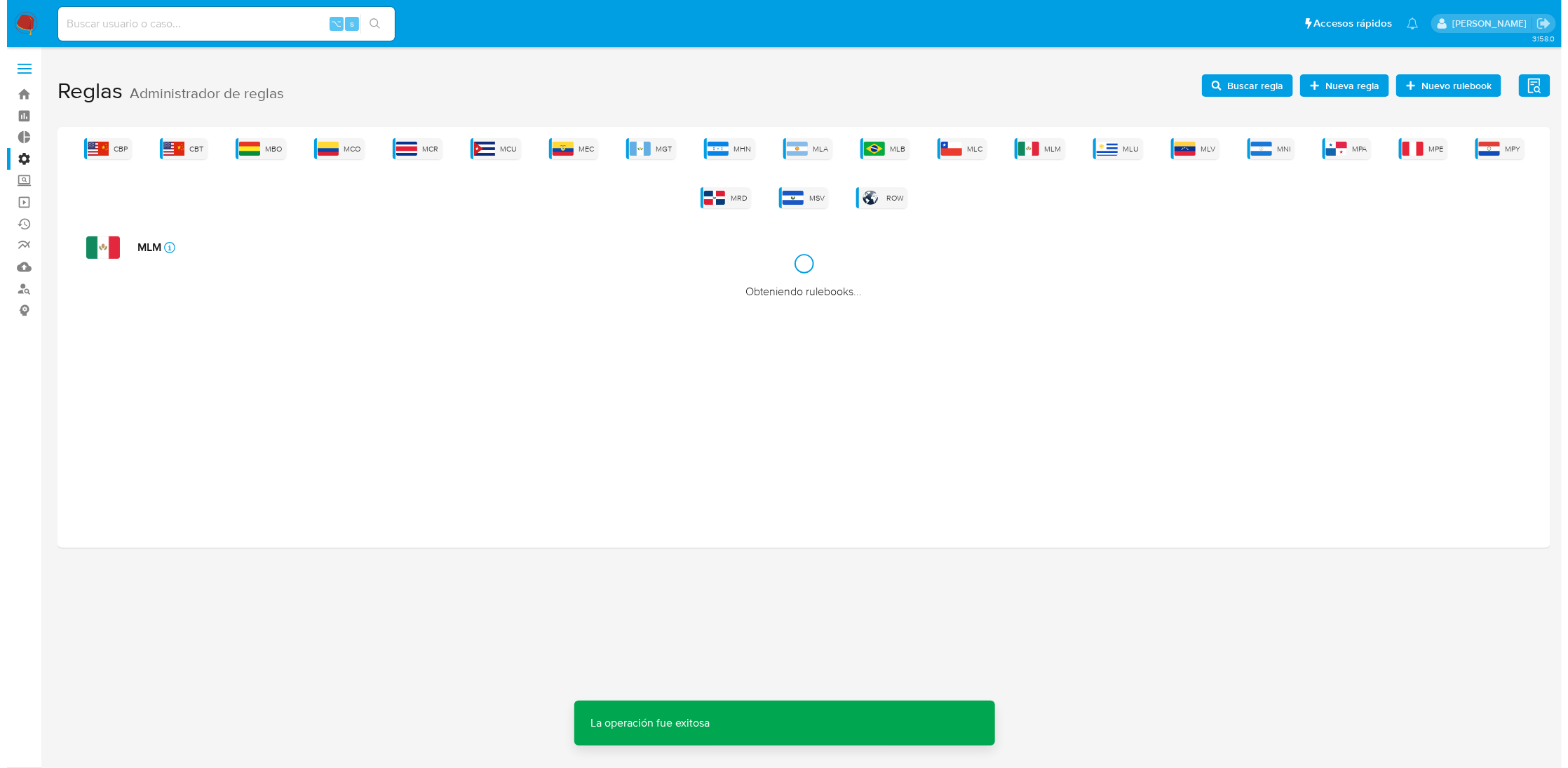
scroll to position [0, 0]
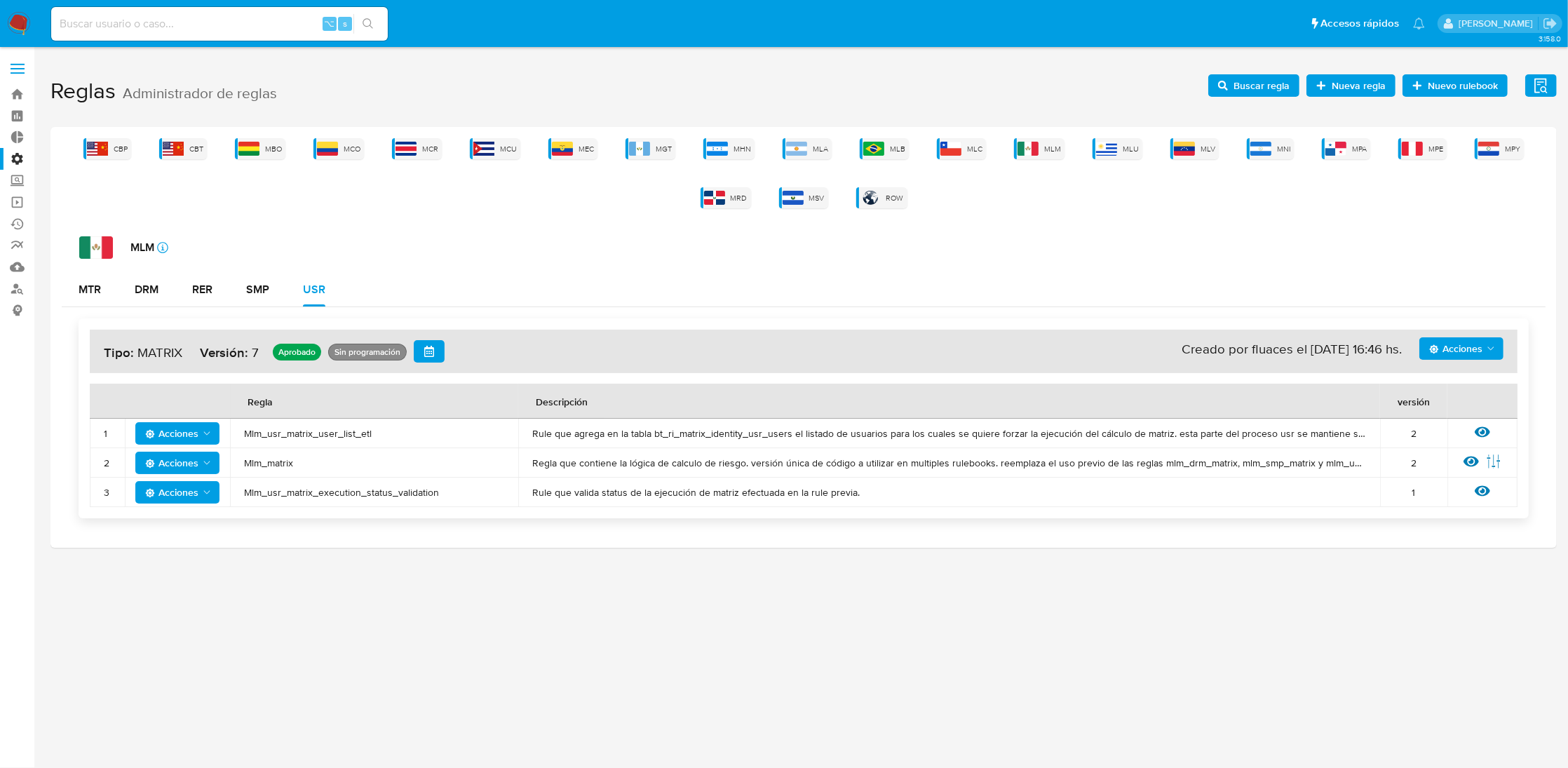
click at [1489, 349] on icon "Acciones" at bounding box center [1490, 348] width 11 height 11
click at [1434, 413] on button "Ver historico" at bounding box center [1460, 417] width 126 height 33
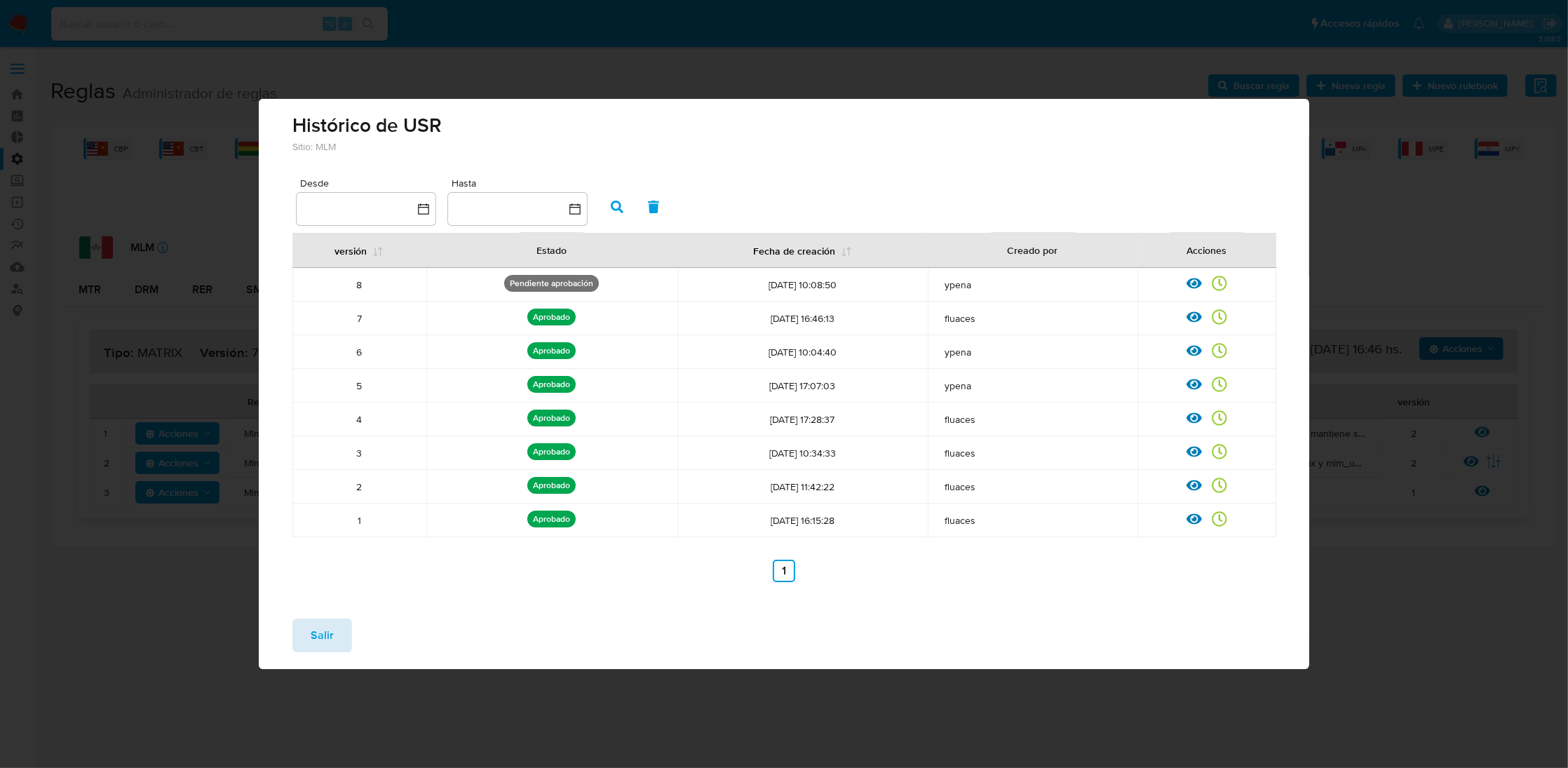
click at [325, 638] on span "Salir" at bounding box center [322, 635] width 23 height 31
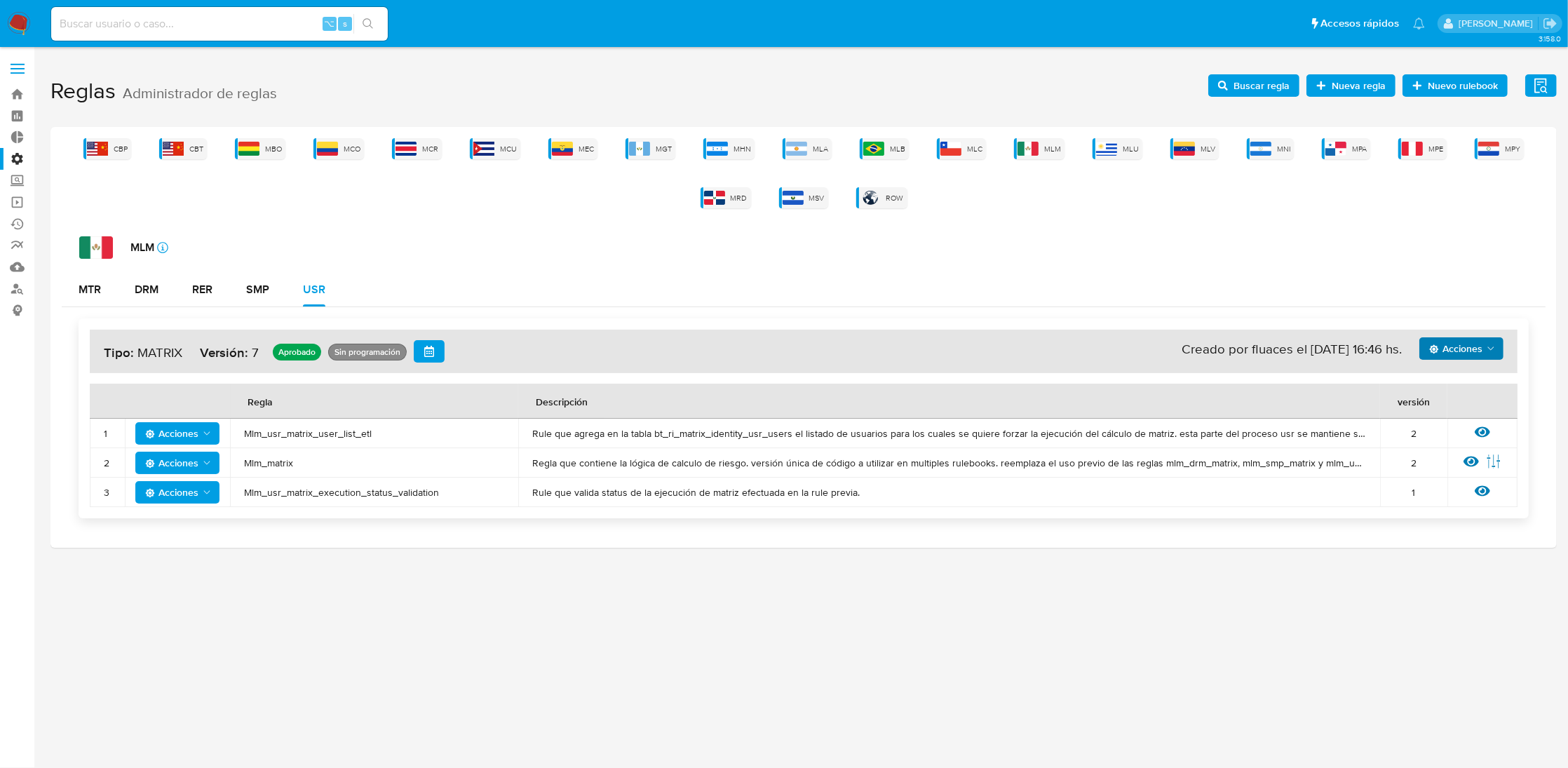
click at [613, 216] on div "CBP CBT MBO MCO MCR MCU MEC MGT MHN MLA MLB MLC MLM MLU MLV MNI MPA MPE MPY MRD…" at bounding box center [803, 337] width 1506 height 421
click at [427, 351] on icon "button" at bounding box center [429, 351] width 11 height 11
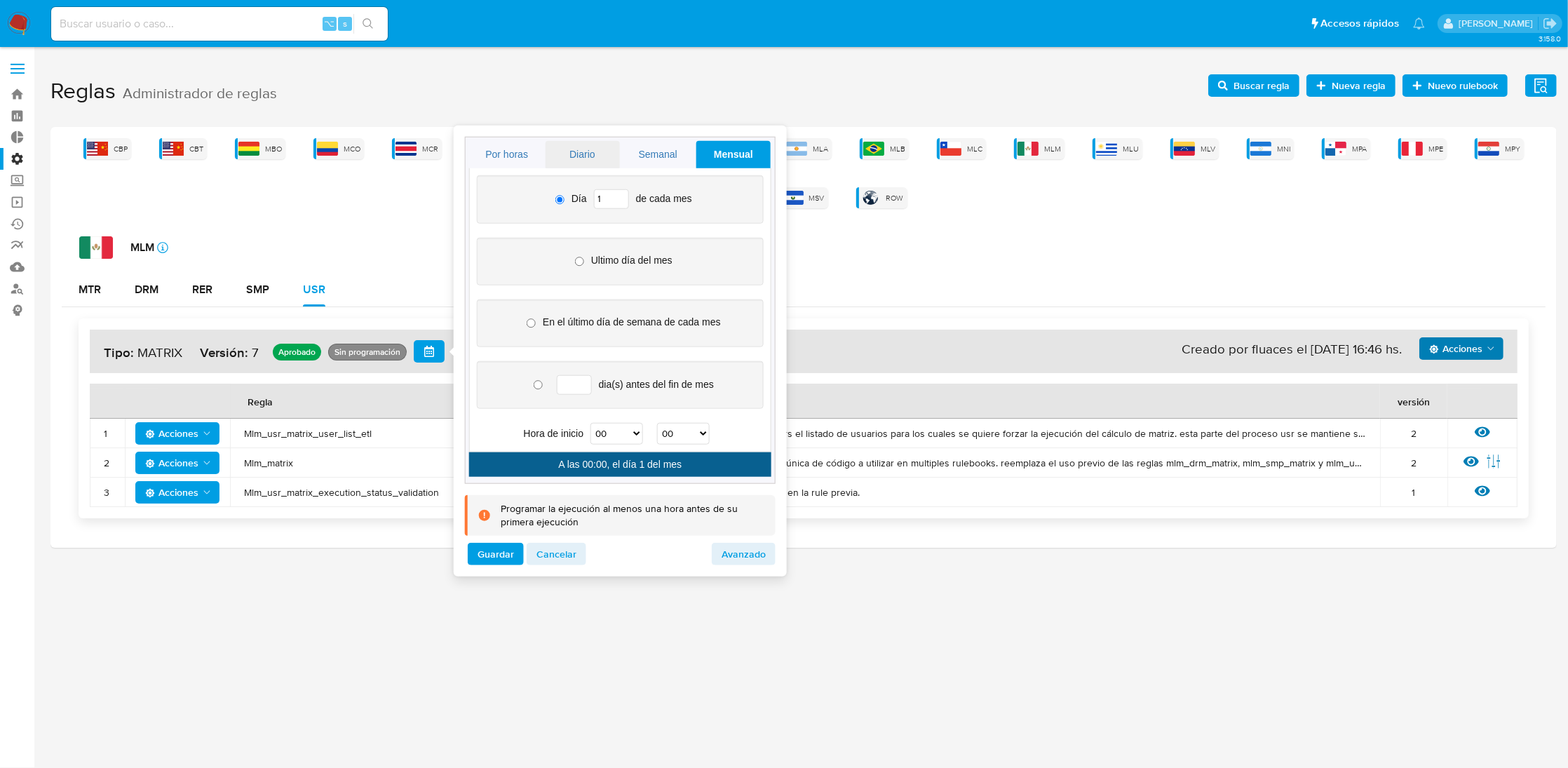
click at [576, 161] on link "Diario" at bounding box center [583, 155] width 74 height 28
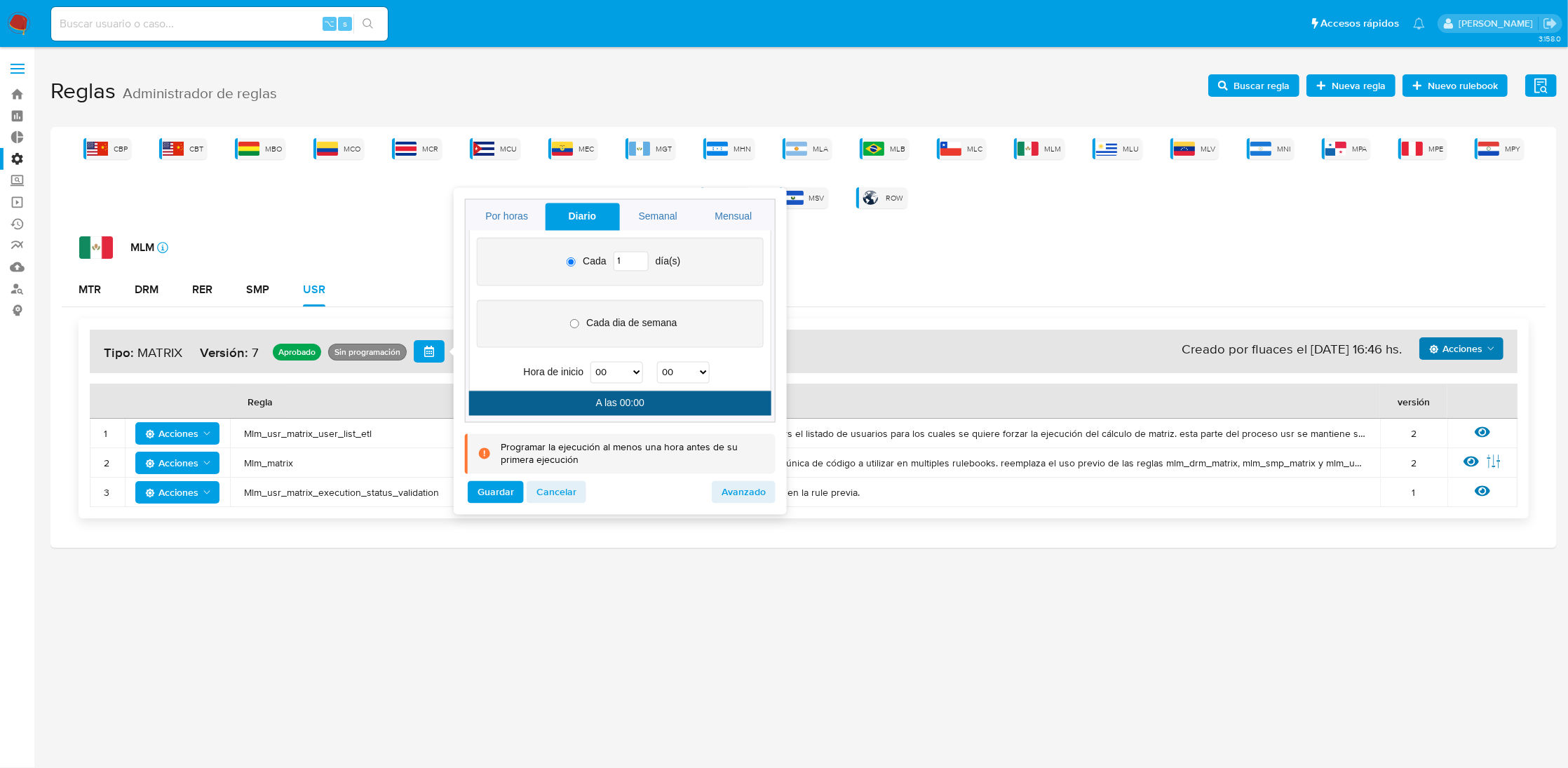
click at [340, 609] on div "3.158.0" at bounding box center [803, 407] width 1506 height 703
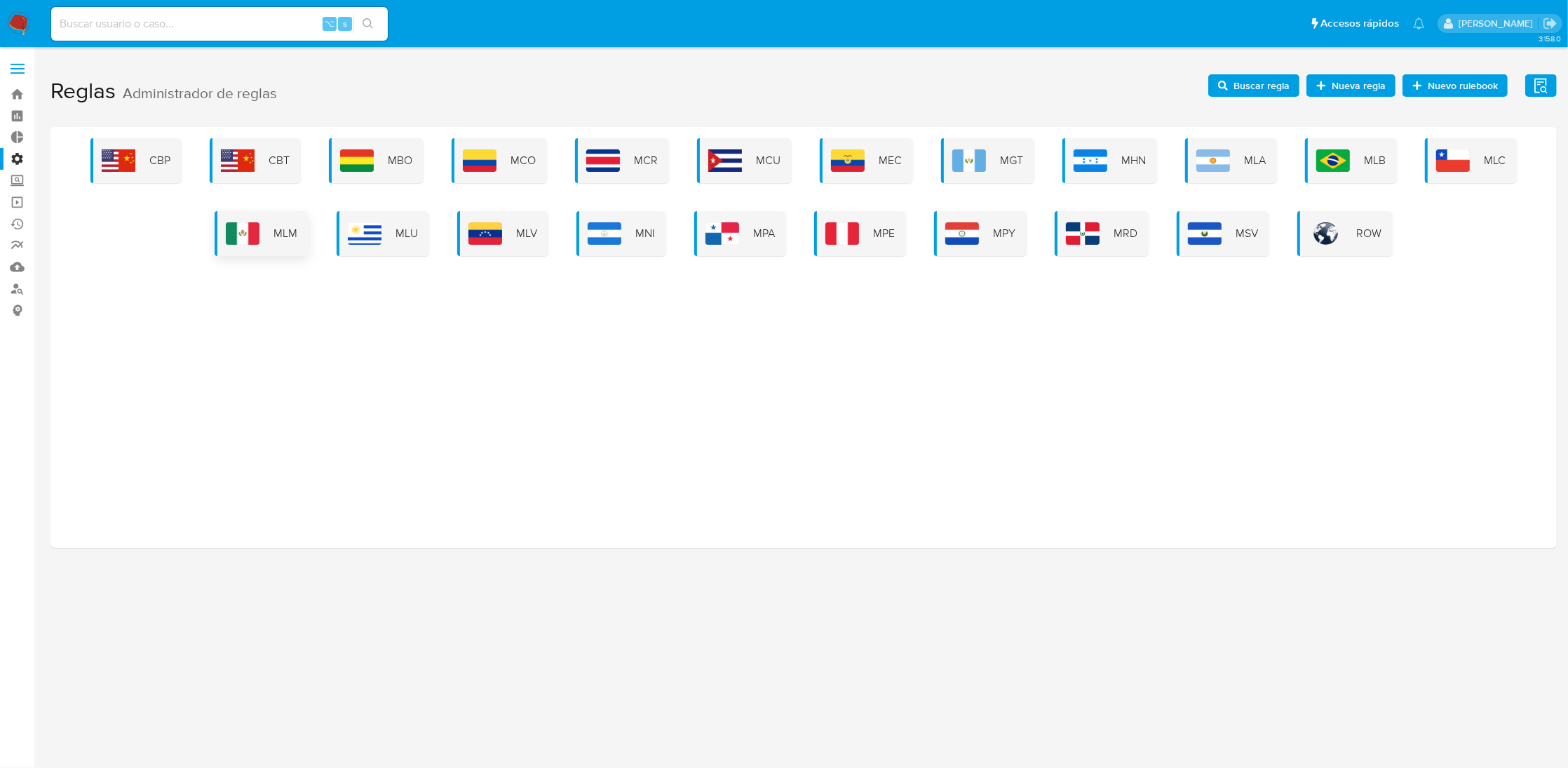
click at [237, 237] on img at bounding box center [243, 233] width 33 height 23
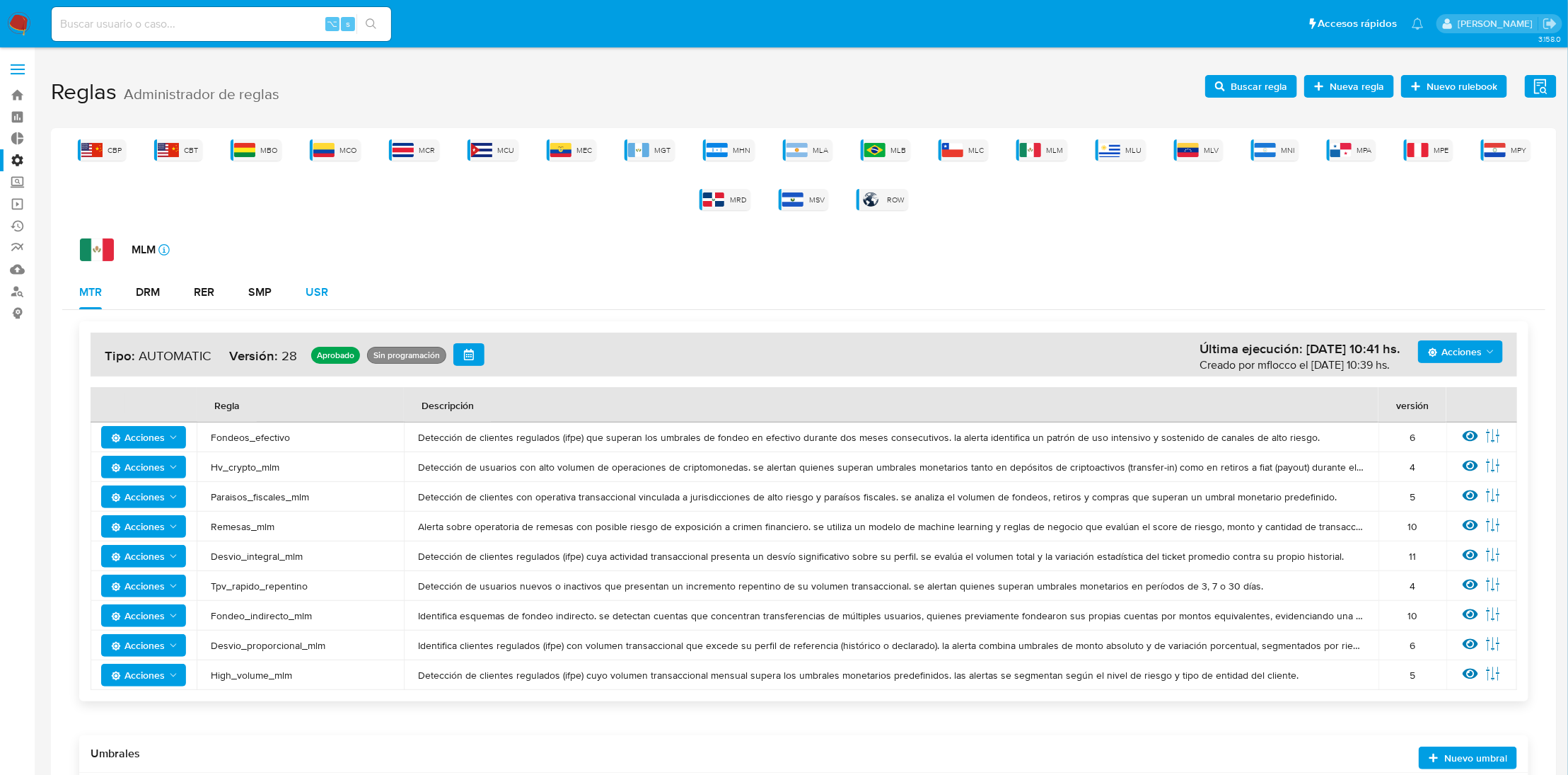
click at [312, 290] on div "USR" at bounding box center [317, 292] width 23 height 11
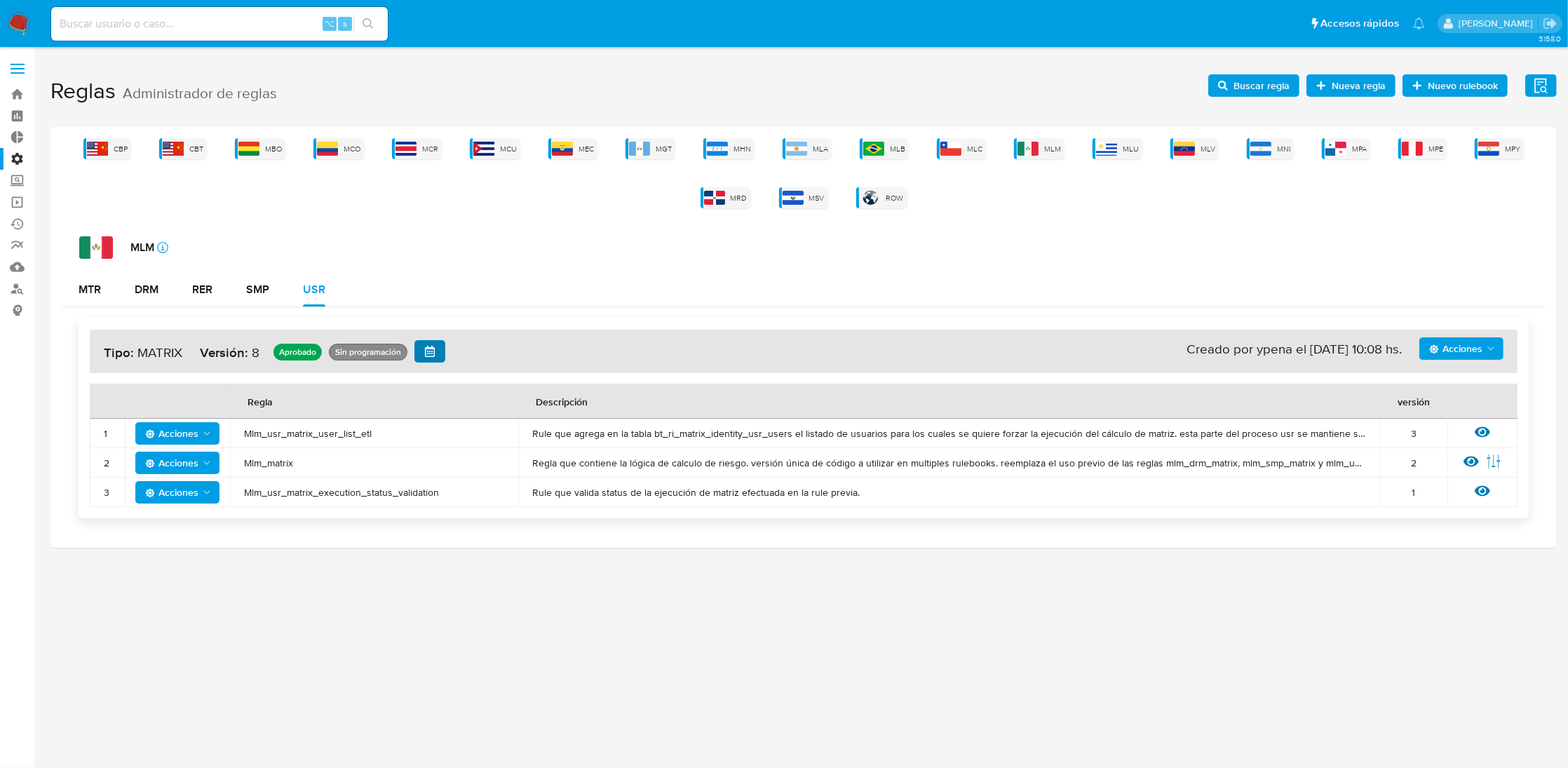
click at [430, 347] on icon "button" at bounding box center [430, 351] width 10 height 11
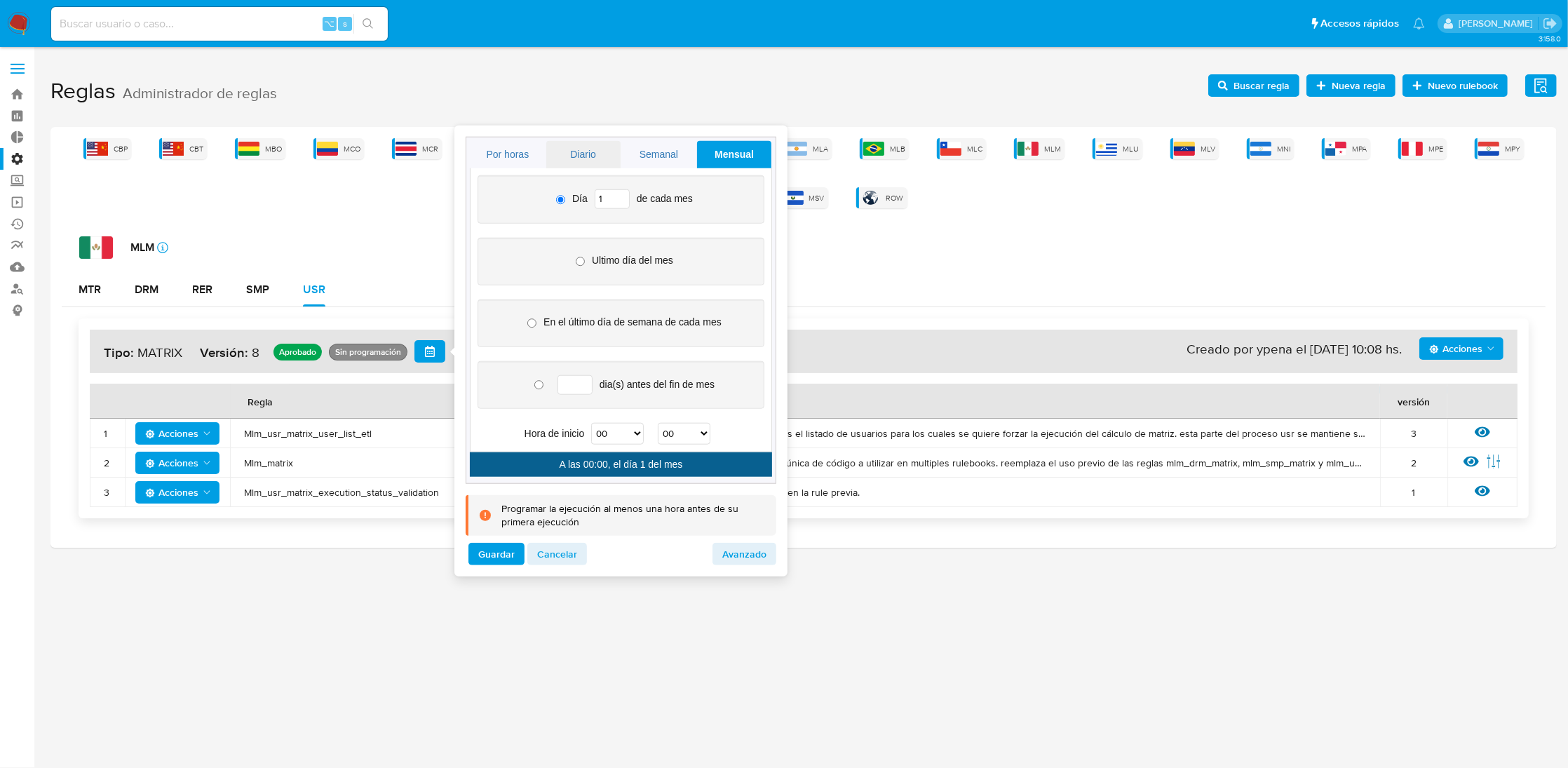
click at [577, 151] on link "Diario" at bounding box center [583, 155] width 74 height 28
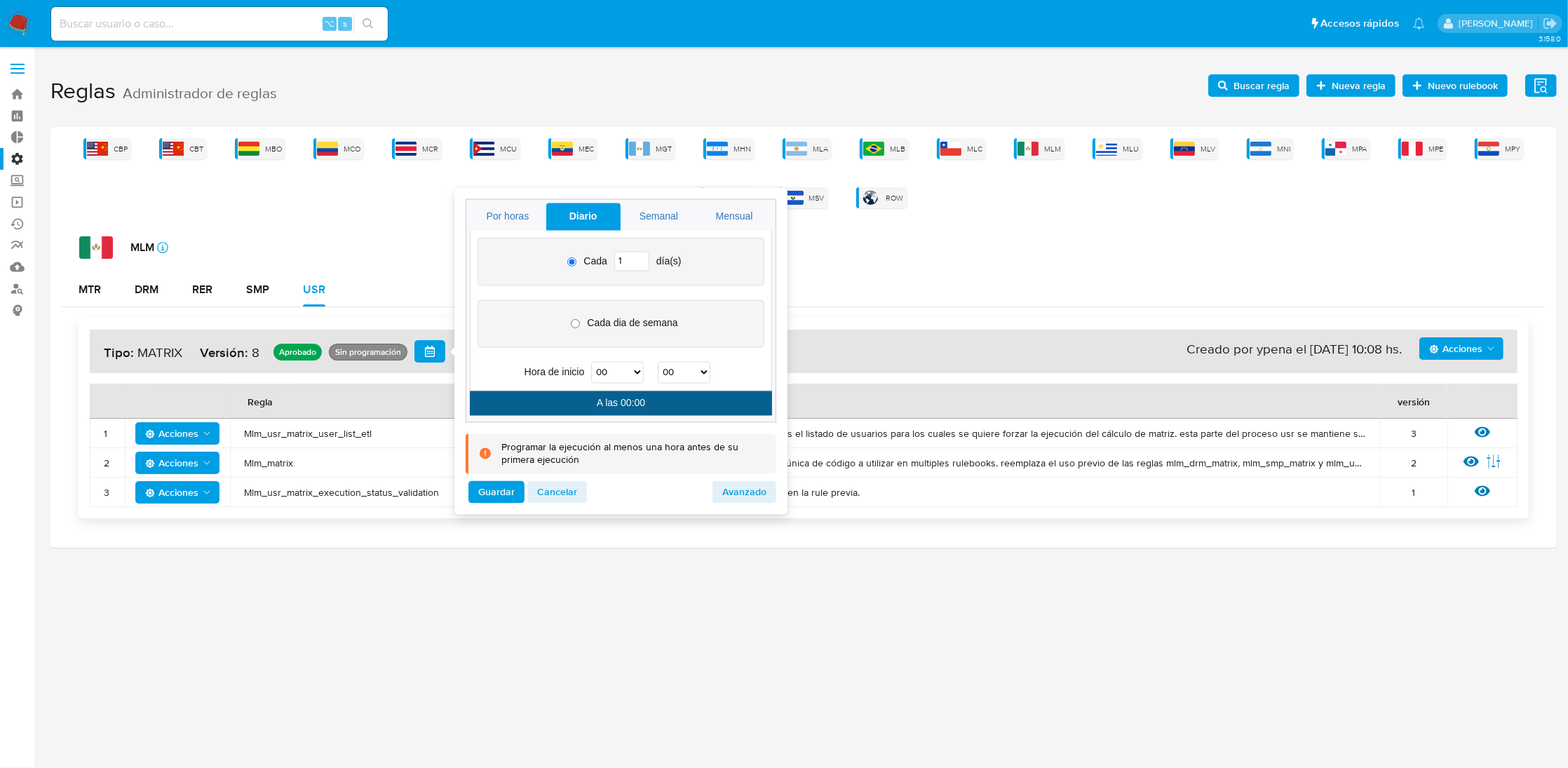
click at [638, 370] on select "00 01 02 03 04 05 06 07 08 09 10 11 12 13 14 15 16 17 18 19 20 21 22 23" at bounding box center [617, 372] width 52 height 22
click at [591, 362] on select "00 01 02 03 04 05 06 07 08 09 10 11 12 13 14 15 16 17 18 19 20 21 22 23" at bounding box center [617, 372] width 52 height 22
click at [641, 369] on select "00 01 02 03 04 05 06 07 08 09 10 11 12 13 14 15 16 17 18 19 20 21 22 23" at bounding box center [617, 372] width 52 height 22
select select "14"
click at [591, 362] on select "00 01 02 03 04 05 06 07 08 09 10 11 12 13 14 15 16 17 18 19 20 21 22 23" at bounding box center [617, 372] width 52 height 22
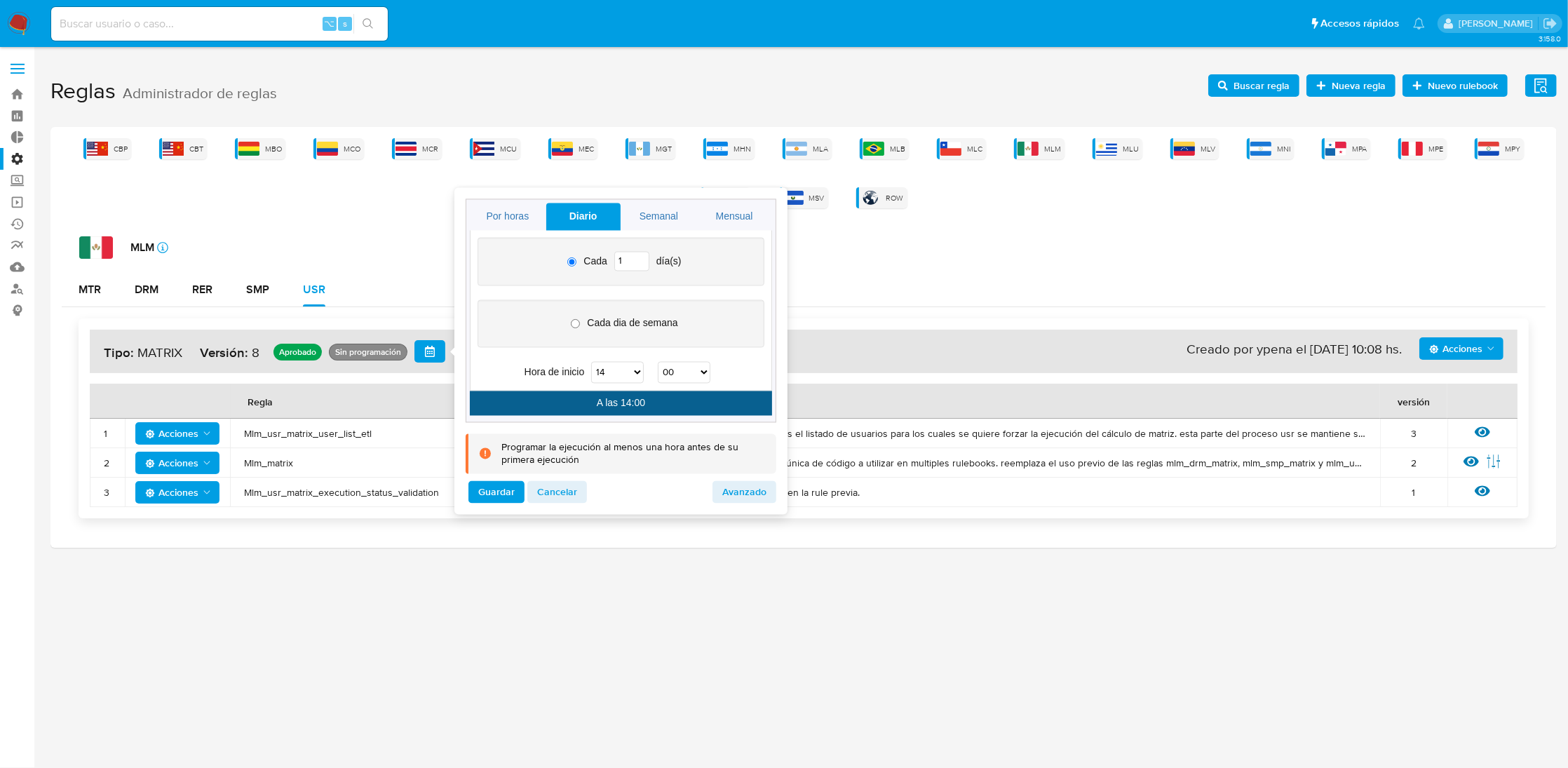
click at [705, 369] on select "00 01 02 03 04 05 06 07 08 09 10 11 12 13 14 15 16 17 18 19 20 21 22 23 24 25 2…" at bounding box center [684, 372] width 52 height 22
select select "30"
click at [658, 362] on select "00 01 02 03 04 05 06 07 08 09 10 11 12 13 14 15 16 17 18 19 20 21 22 23 24 25 2…" at bounding box center [684, 372] width 52 height 22
click at [499, 491] on span "Guardar" at bounding box center [496, 492] width 36 height 20
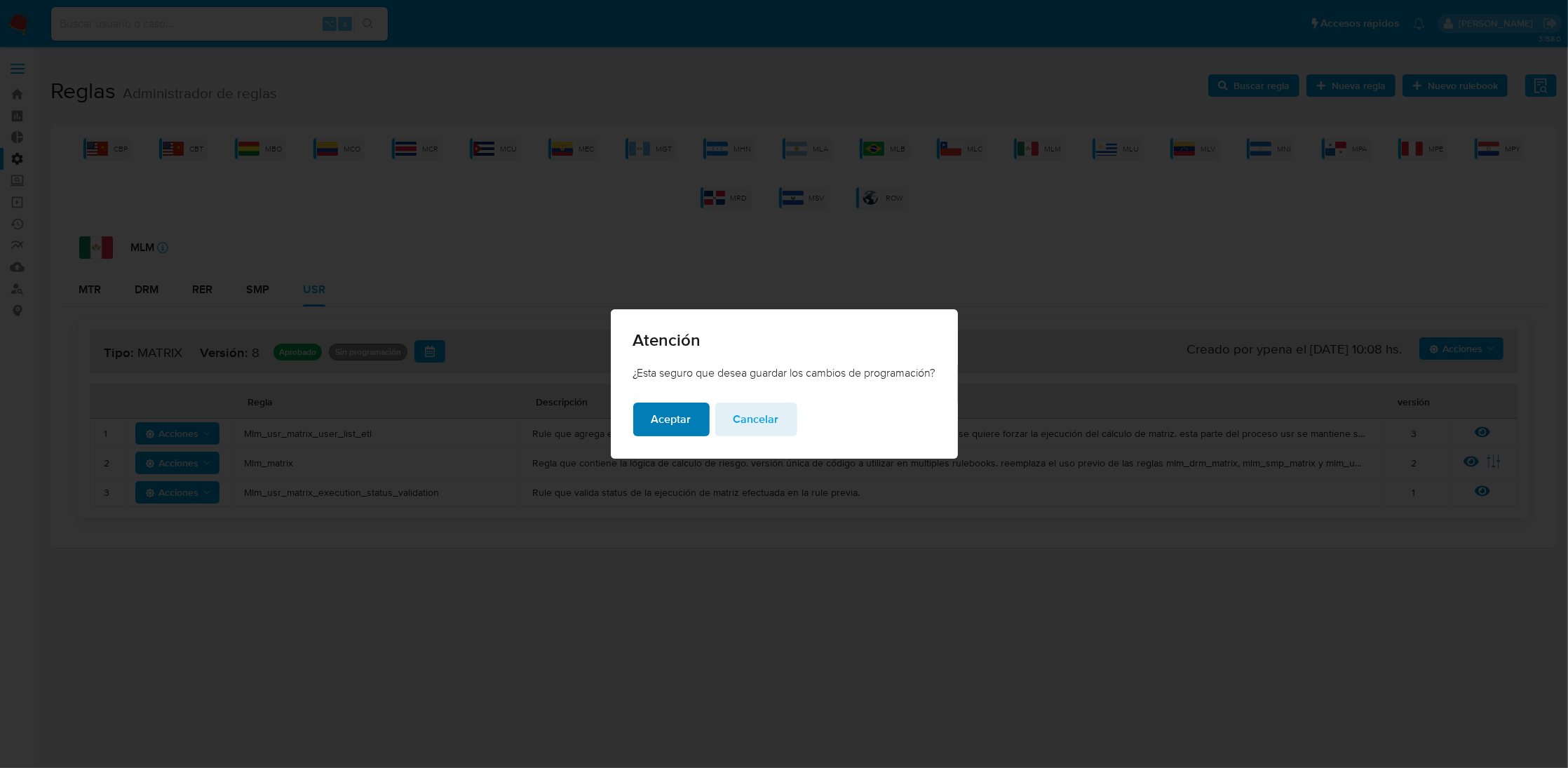
click at [666, 411] on span "Aceptar" at bounding box center [671, 419] width 40 height 31
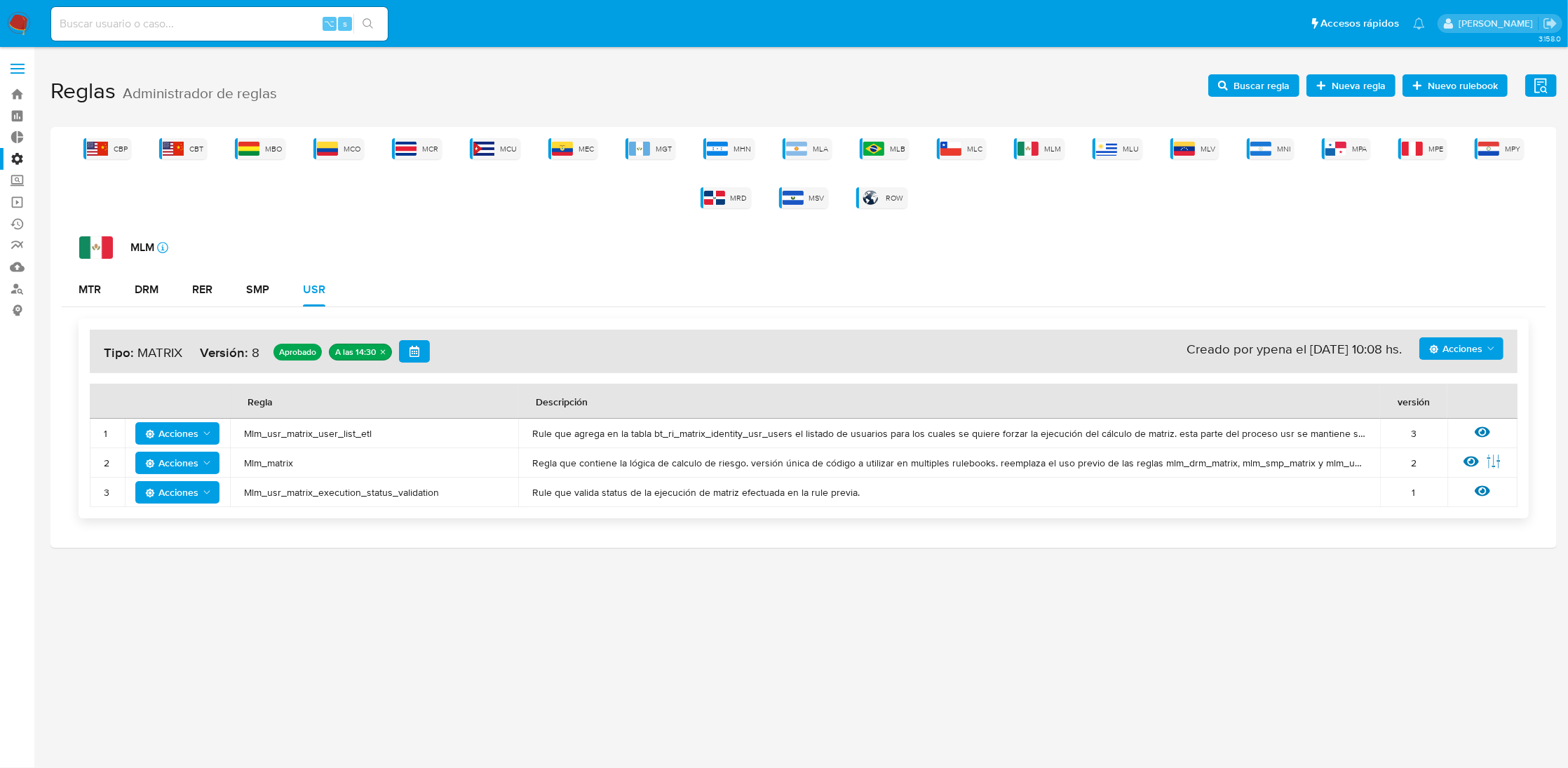
click at [462, 656] on div "3.158.0" at bounding box center [803, 407] width 1506 height 703
click at [901, 70] on h1 "Reglas Administrador de reglas Evidencias Nuevo rulebook Nueva regla Buscar reg…" at bounding box center [803, 92] width 1506 height 49
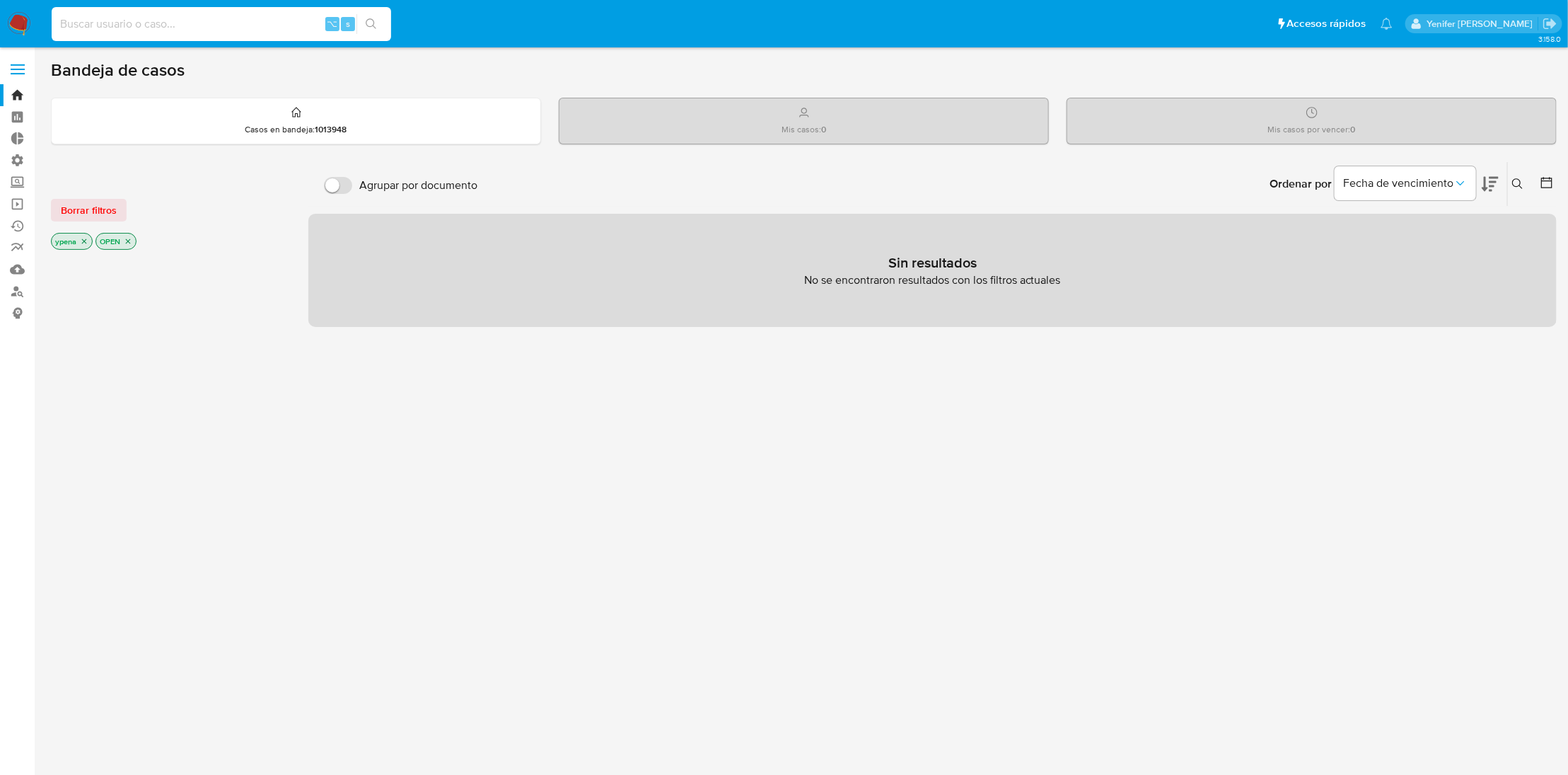
click at [261, 19] on input at bounding box center [221, 23] width 339 height 18
paste input "339614950"
type input "339614950"
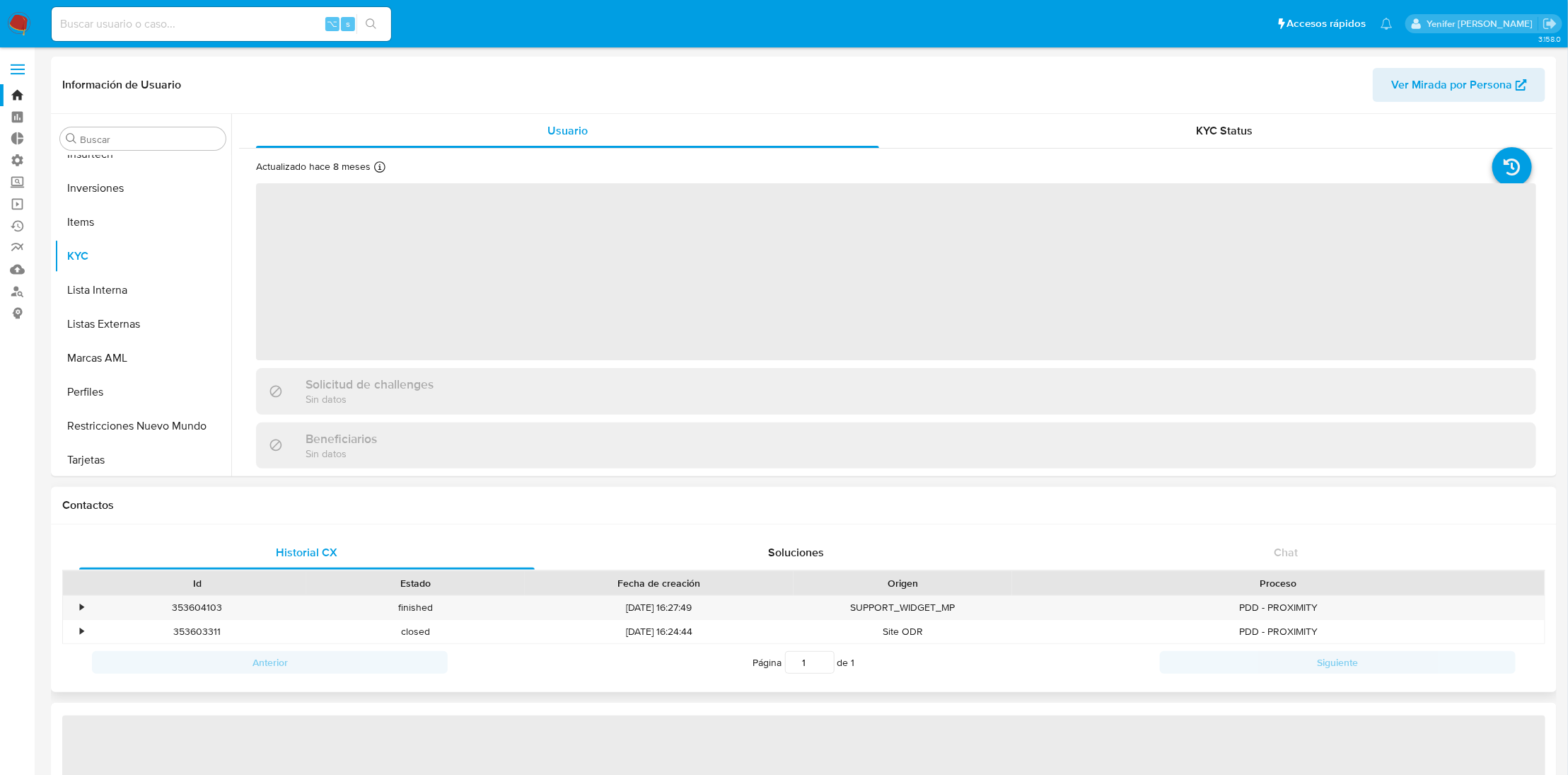
scroll to position [665, 0]
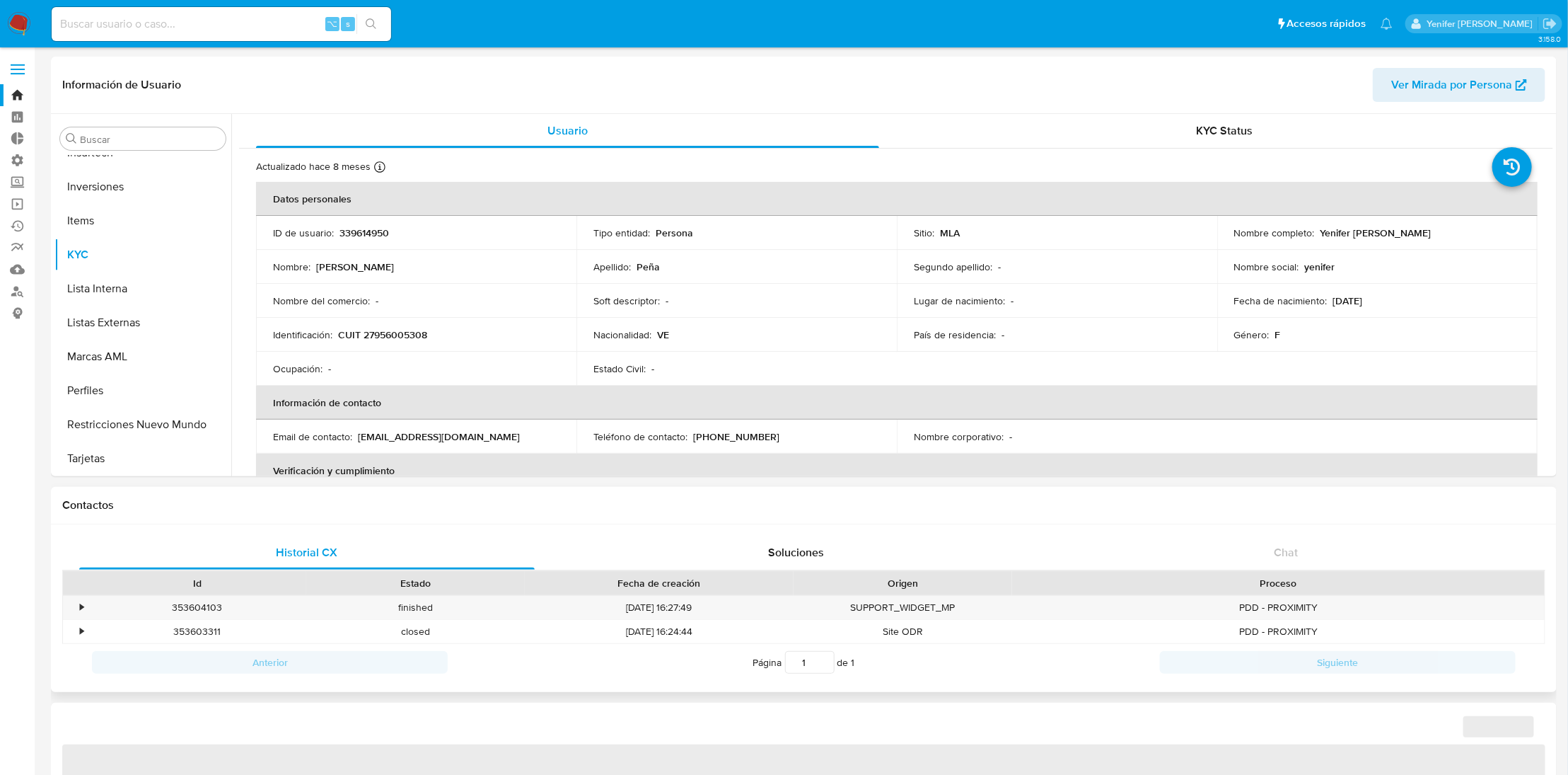
select select "10"
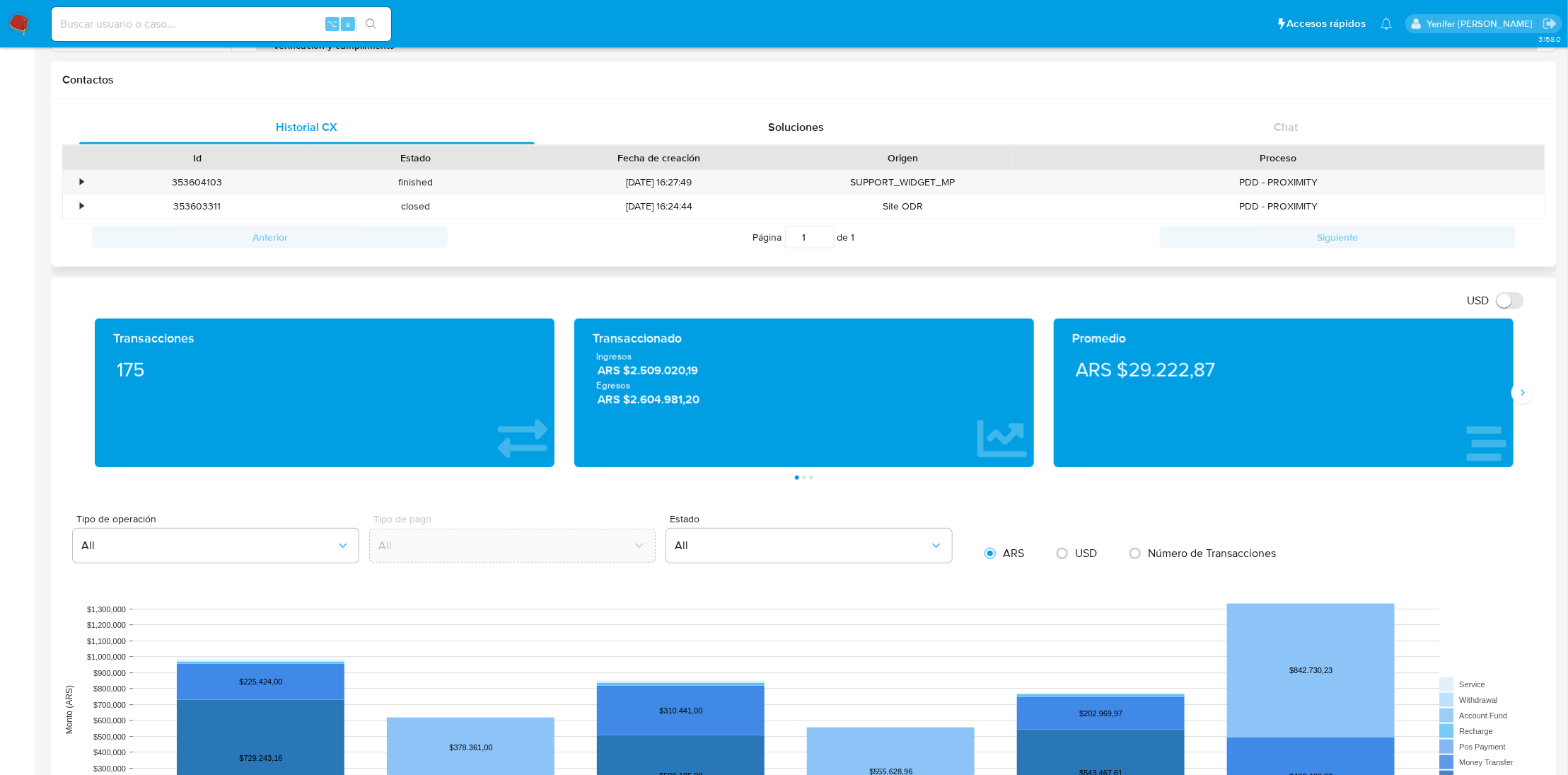
scroll to position [939, 0]
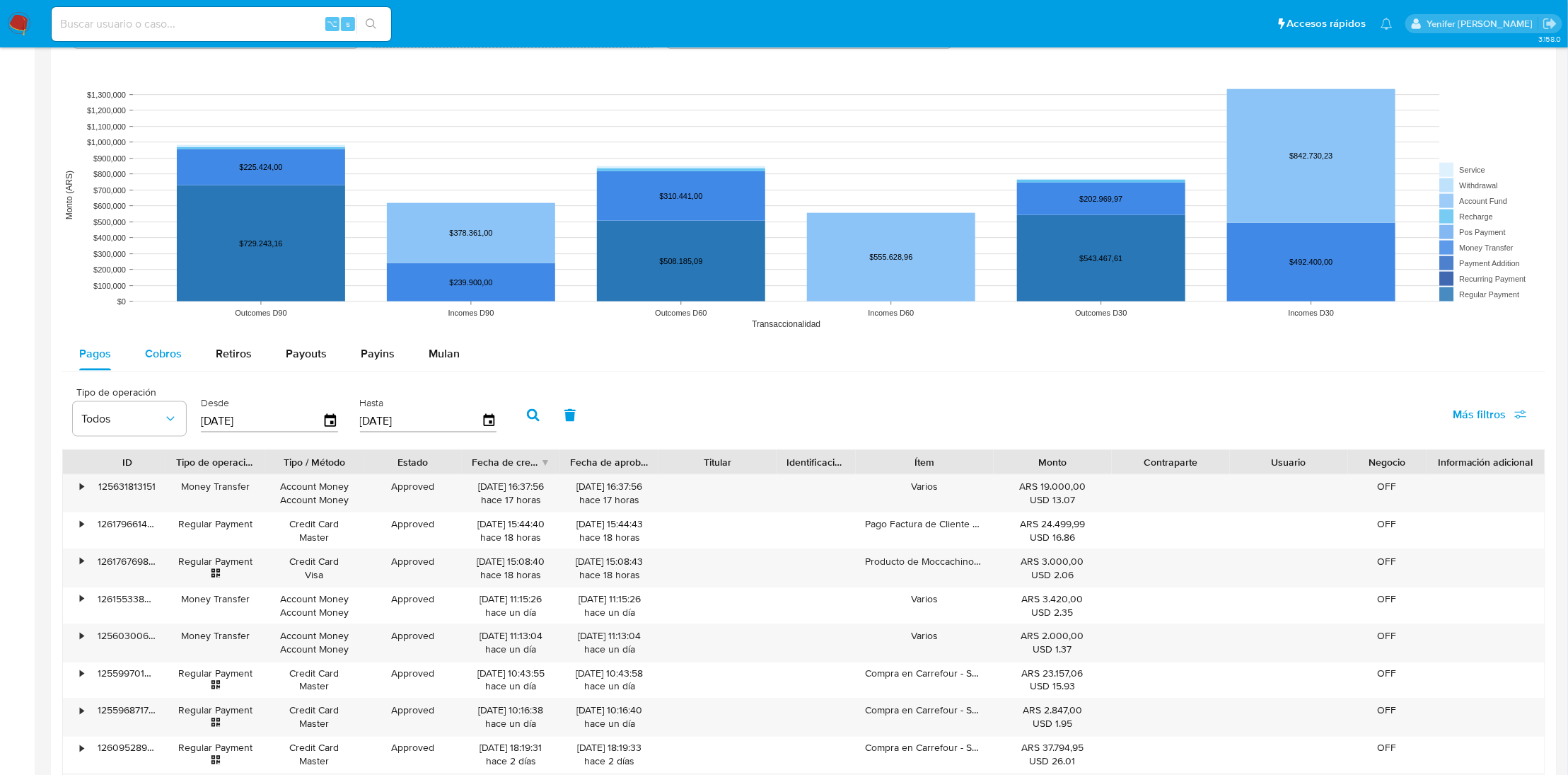
click at [150, 356] on span "Cobros" at bounding box center [163, 353] width 37 height 16
select select "10"
click at [318, 420] on icon "button" at bounding box center [331, 422] width 25 height 25
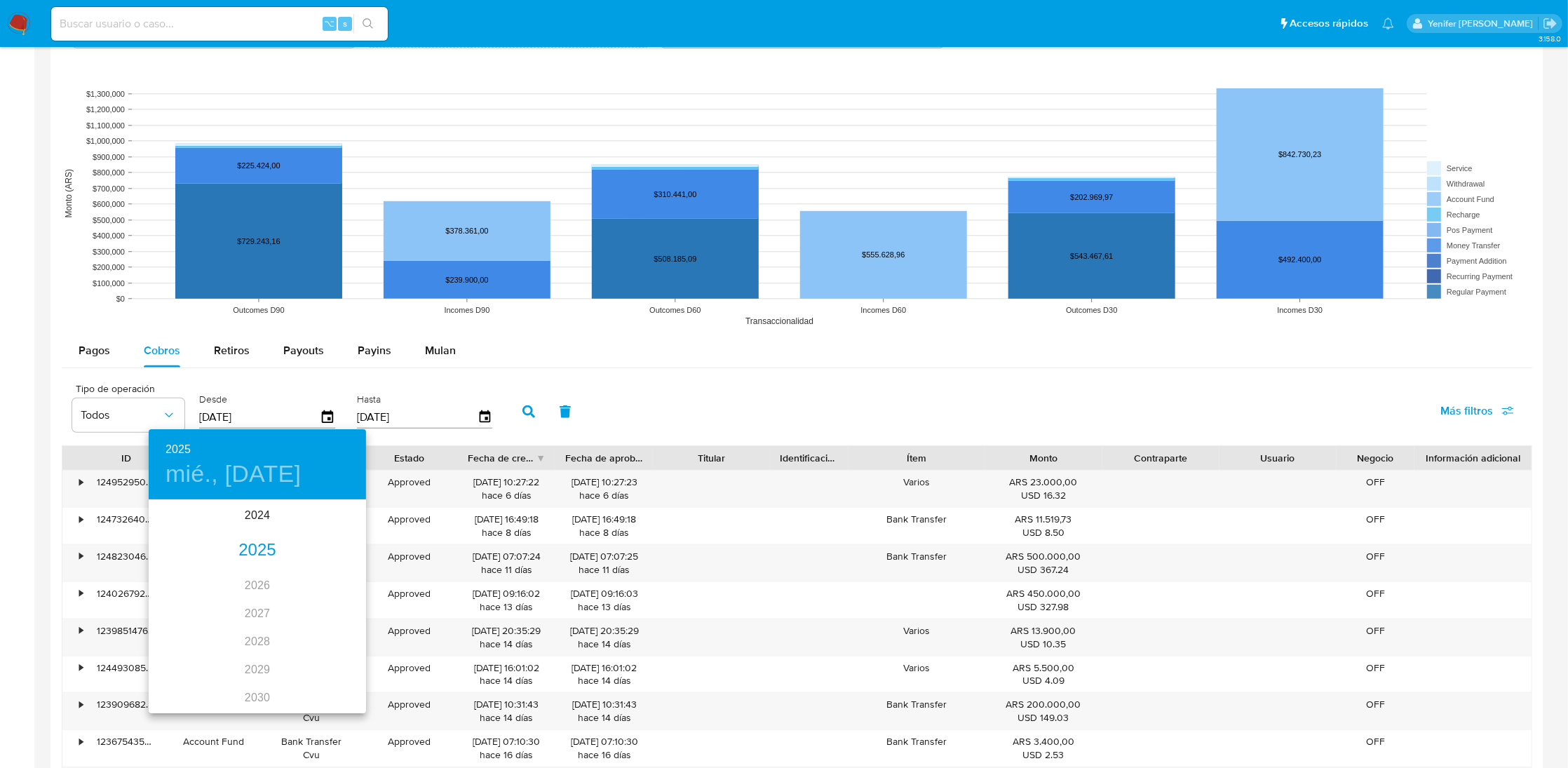
click at [258, 542] on div "2025" at bounding box center [257, 550] width 217 height 28
click at [359, 625] on div "sep." at bounding box center [329, 633] width 72 height 52
click at [170, 574] on p "1" at bounding box center [173, 573] width 6 height 14
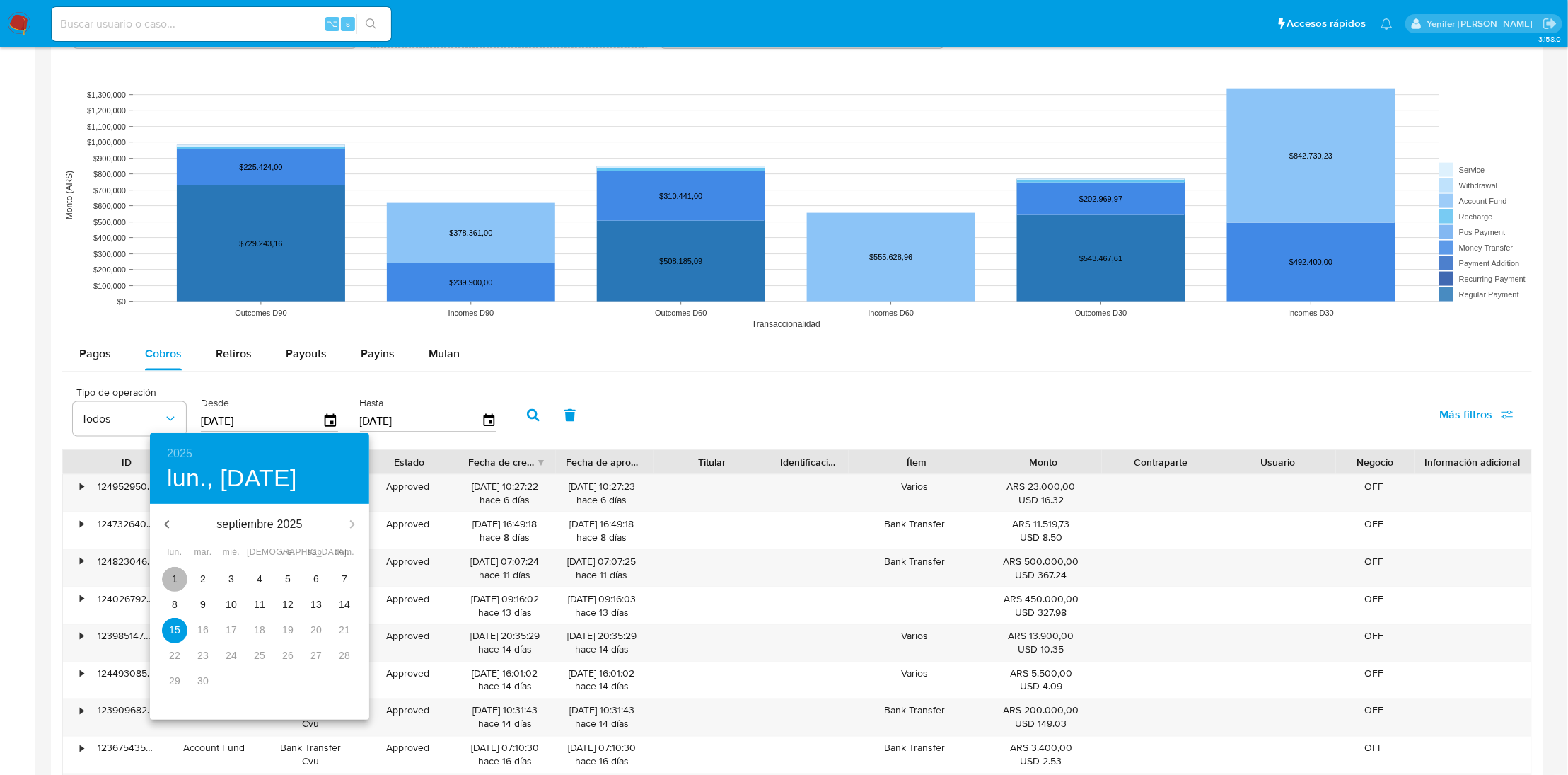
type input "[DATE]"
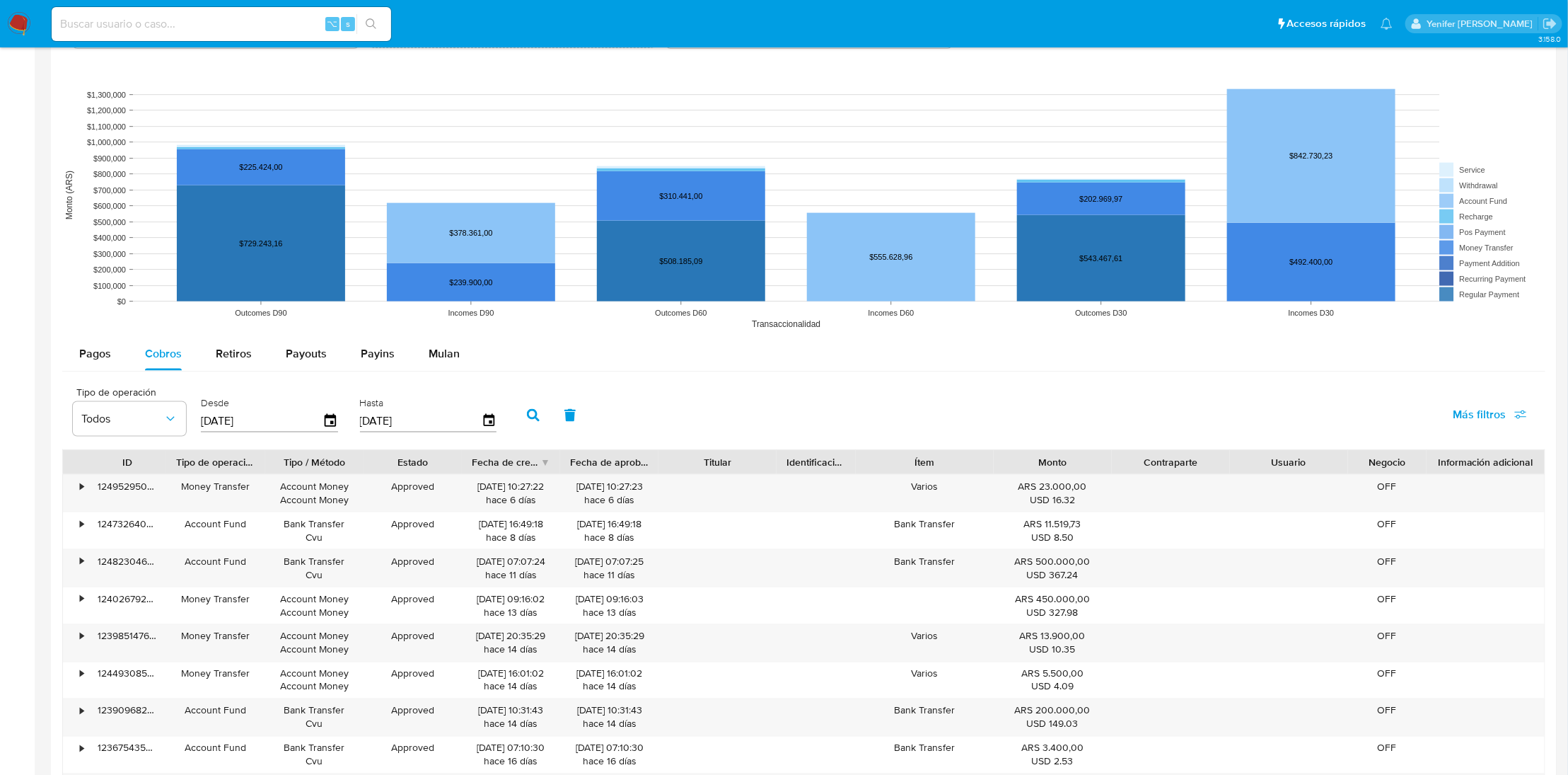
click at [527, 411] on icon "button" at bounding box center [533, 415] width 12 height 12
